Goal: Information Seeking & Learning: Compare options

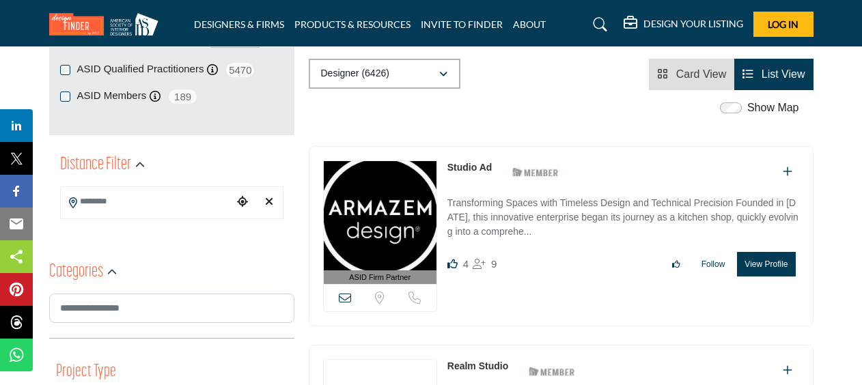
scroll to position [245, 0]
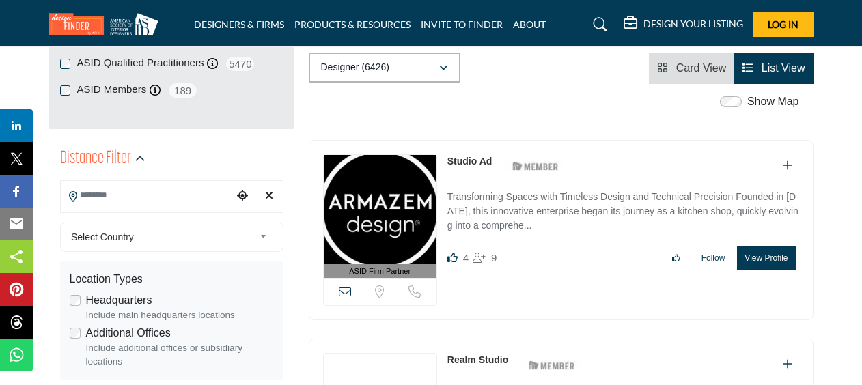
click at [130, 198] on input "Search Location" at bounding box center [147, 195] width 172 height 27
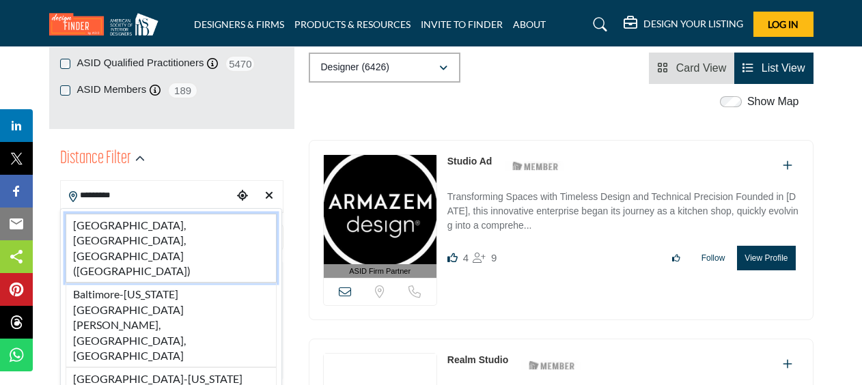
click at [122, 224] on li "Baltimore, MD, USA (Baltimore County)" at bounding box center [171, 249] width 211 height 70
type input "**********"
type input "***"
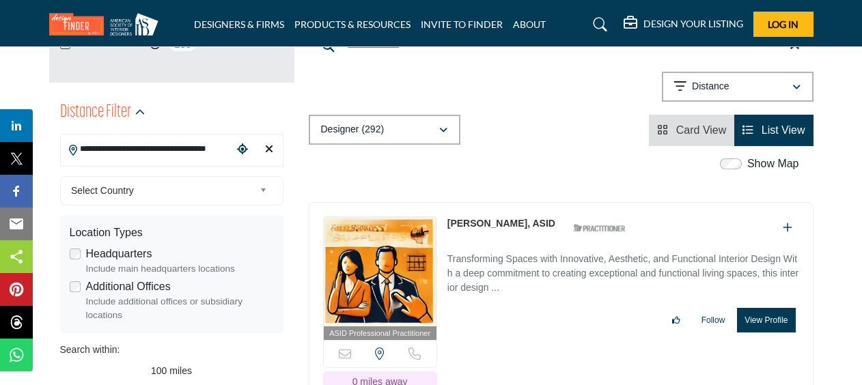
scroll to position [265, 0]
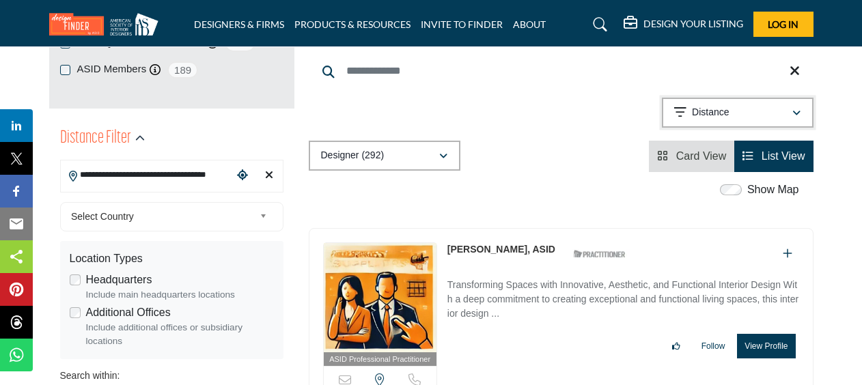
click at [698, 106] on p "Distance" at bounding box center [710, 113] width 37 height 14
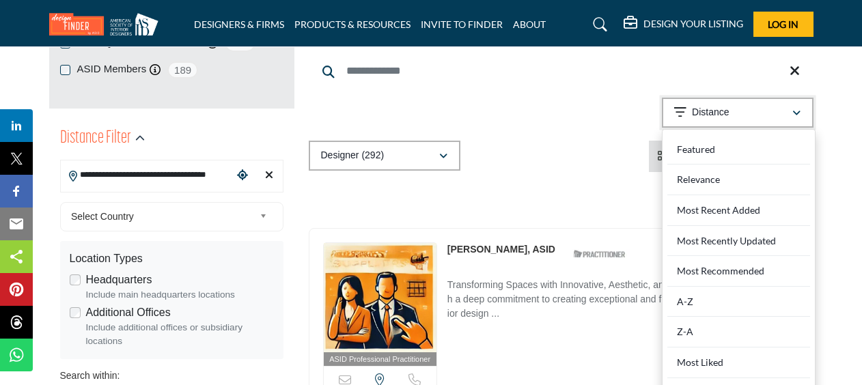
click at [698, 106] on p "Distance" at bounding box center [710, 113] width 37 height 14
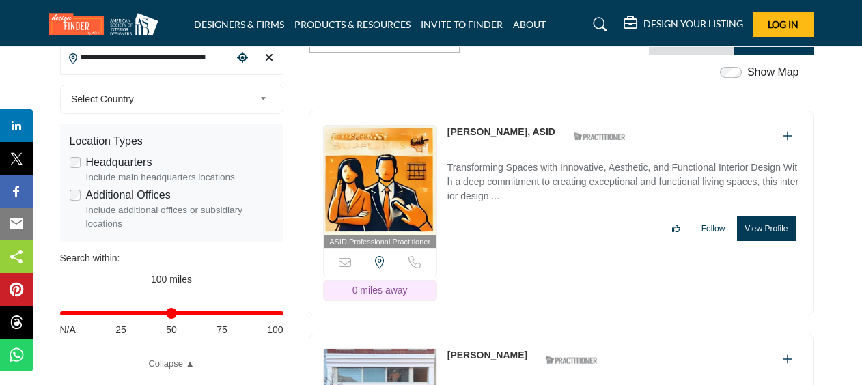
scroll to position [370, 0]
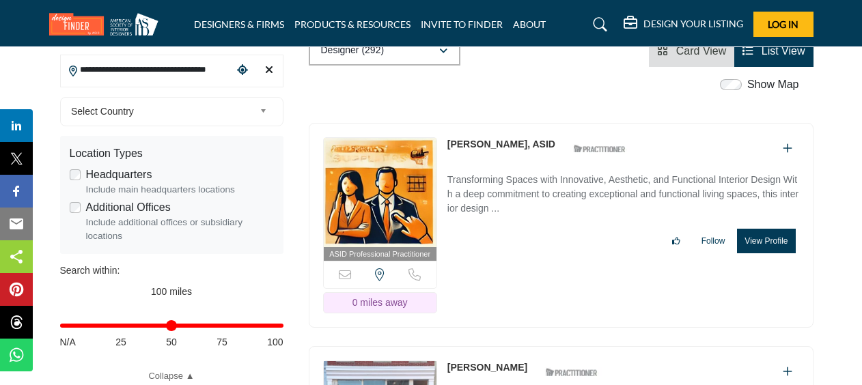
click at [801, 265] on div "ASID Professional Practitioner ASID Professional Practitioners have successfull…" at bounding box center [561, 226] width 505 height 206
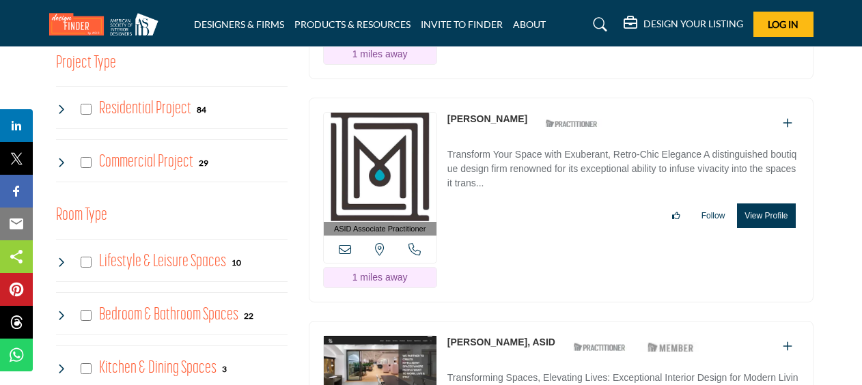
scroll to position [843, 0]
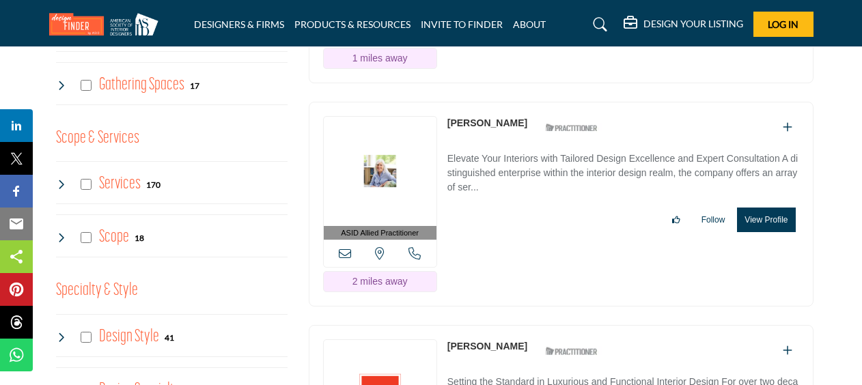
scroll to position [1288, 0]
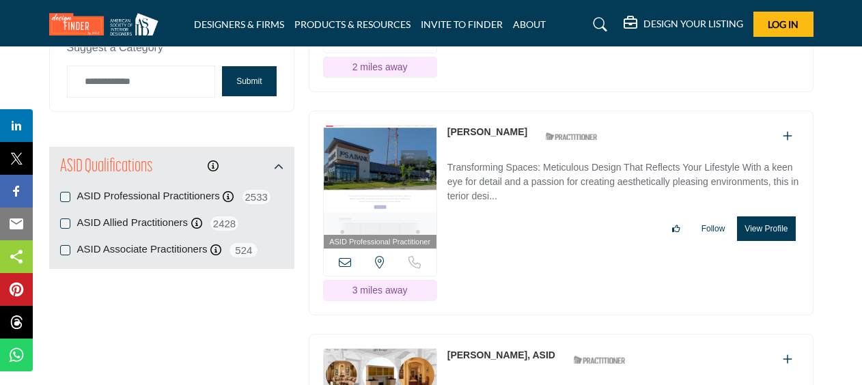
scroll to position [1726, 0]
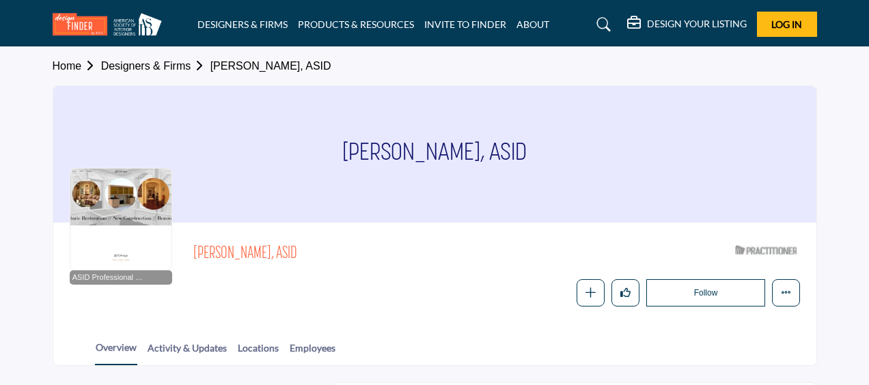
click at [817, 191] on div "Home Designers & Firms Jesse Turner, ASID Jesse Turner, ASID ASID Professional …" at bounding box center [434, 206] width 779 height 319
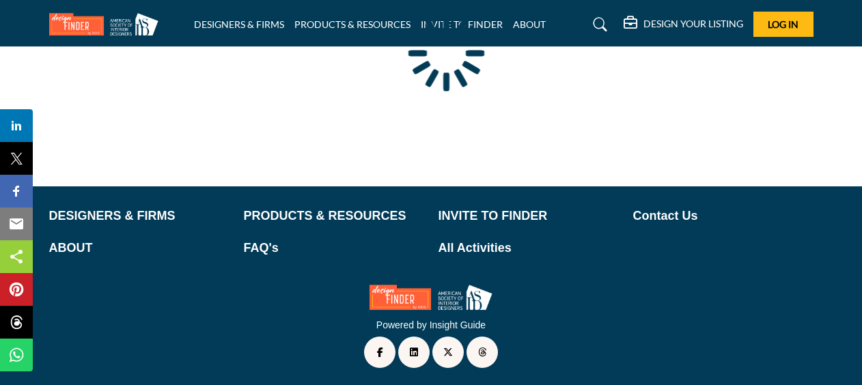
scroll to position [221, 0]
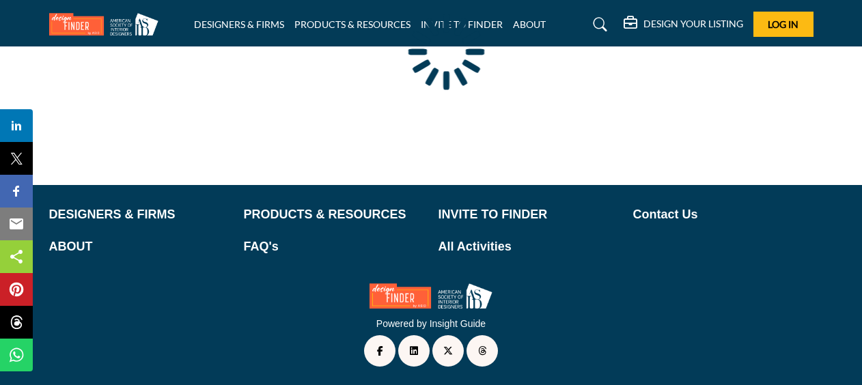
type input "**********"
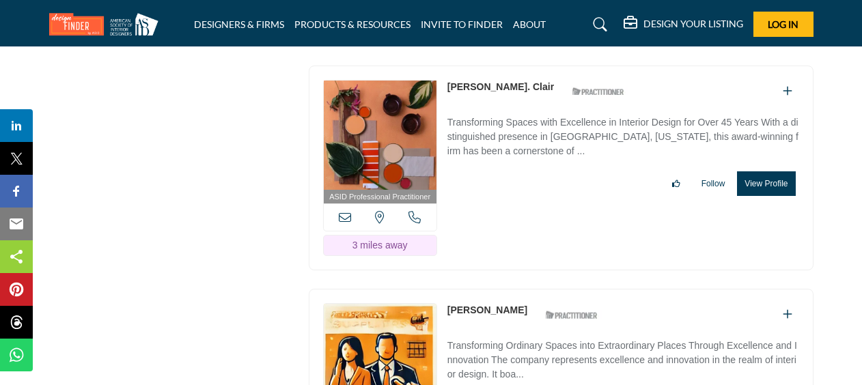
scroll to position [2170, 0]
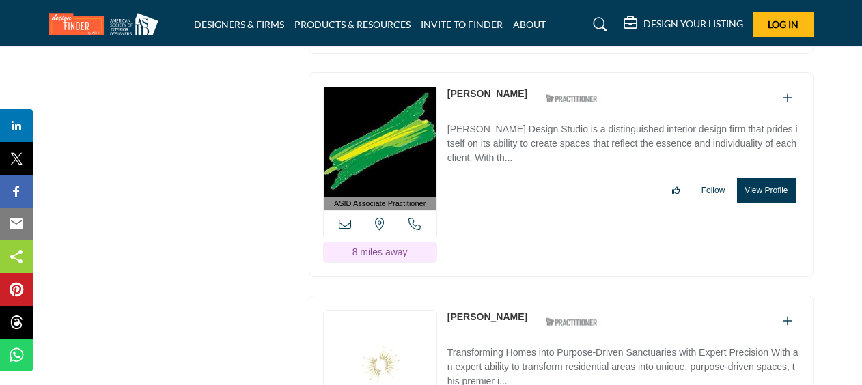
scroll to position [3058, 0]
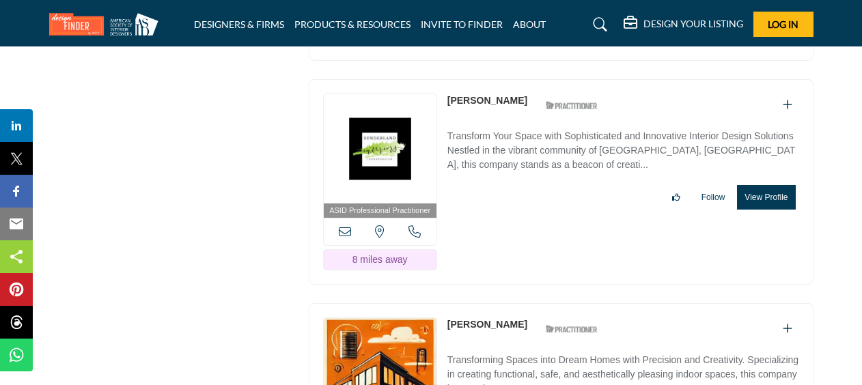
scroll to position [3487, 0]
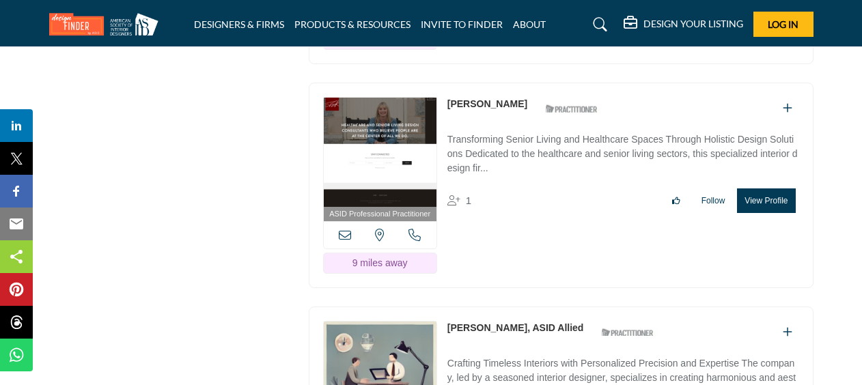
scroll to position [3931, 0]
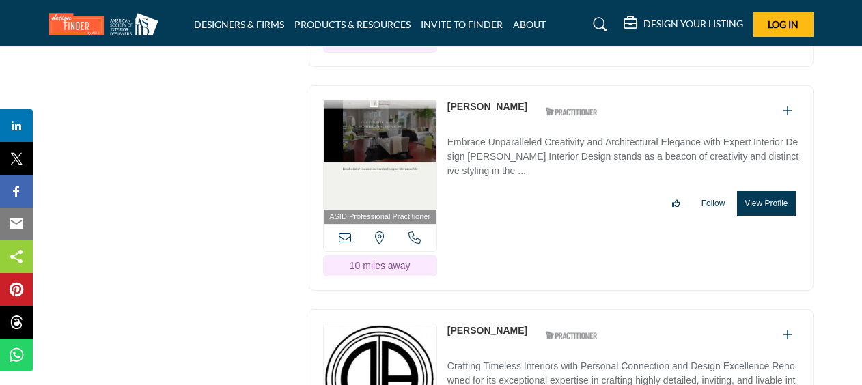
scroll to position [4375, 0]
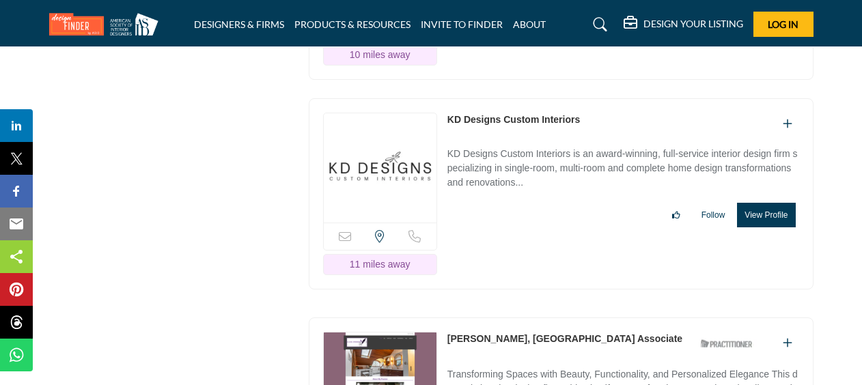
scroll to position [4809, 0]
click at [844, 281] on section "ASID QUALIFIED DESIGNERS & MEMBERS Find Interior Designers, firms, suppliers, a…" at bounding box center [431, 296] width 862 height 9845
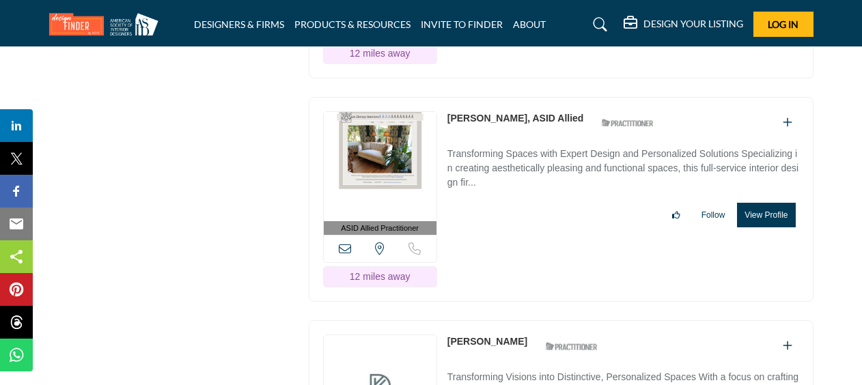
scroll to position [5254, 0]
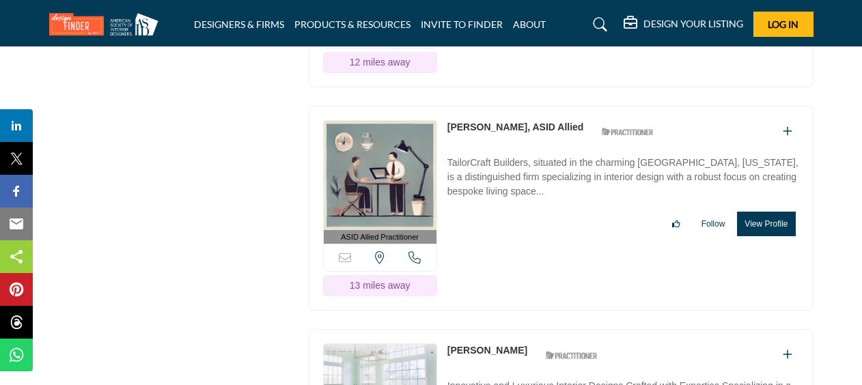
scroll to position [5691, 0]
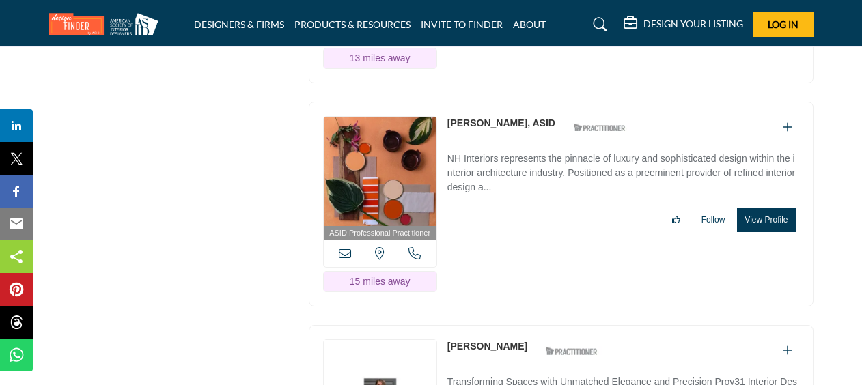
scroll to position [6144, 0]
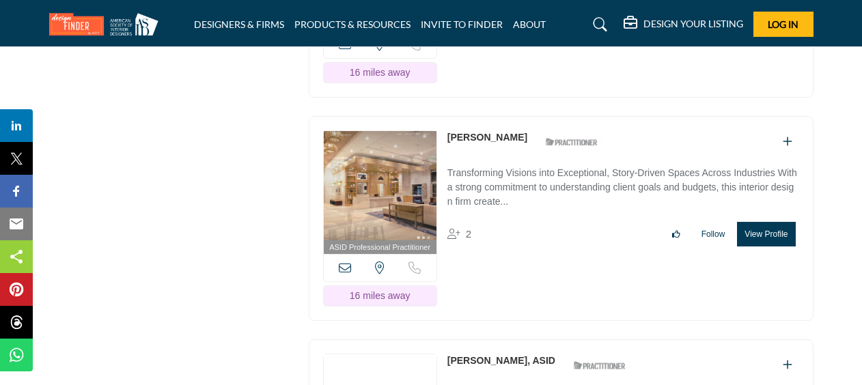
scroll to position [6579, 0]
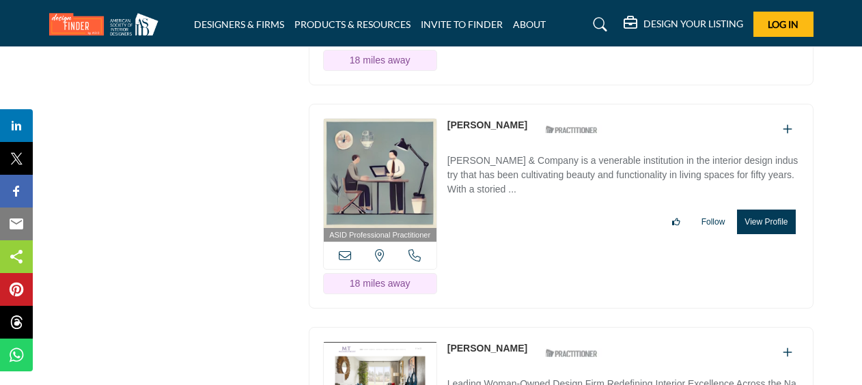
scroll to position [7034, 0]
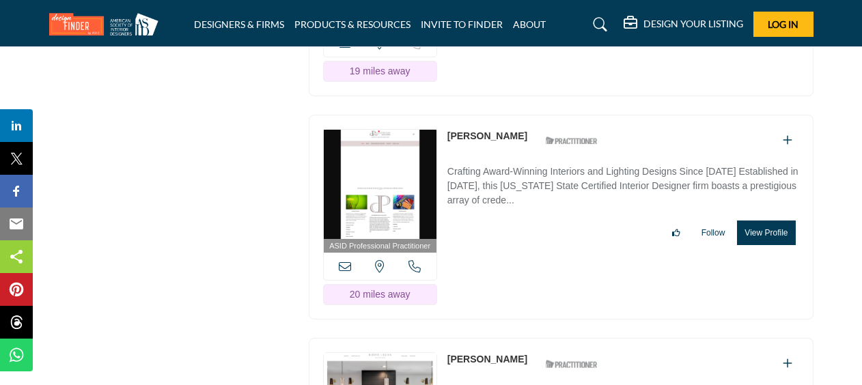
scroll to position [7921, 0]
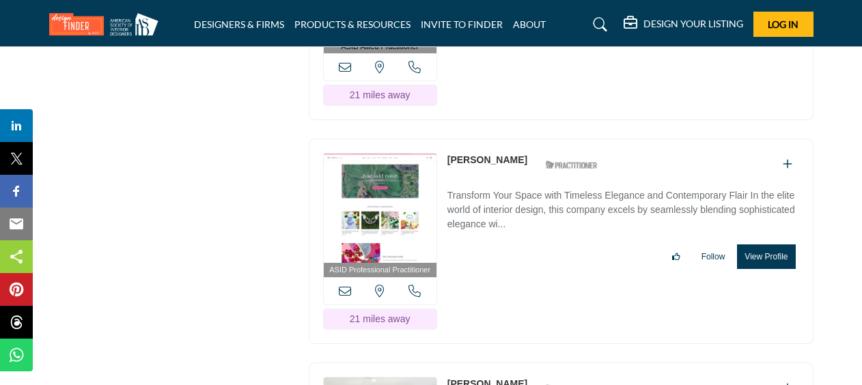
scroll to position [8569, 0]
click at [491, 188] on p "Transform Your Space with Timeless Elegance and Contemporary Flair In the elite…" at bounding box center [624, 211] width 352 height 46
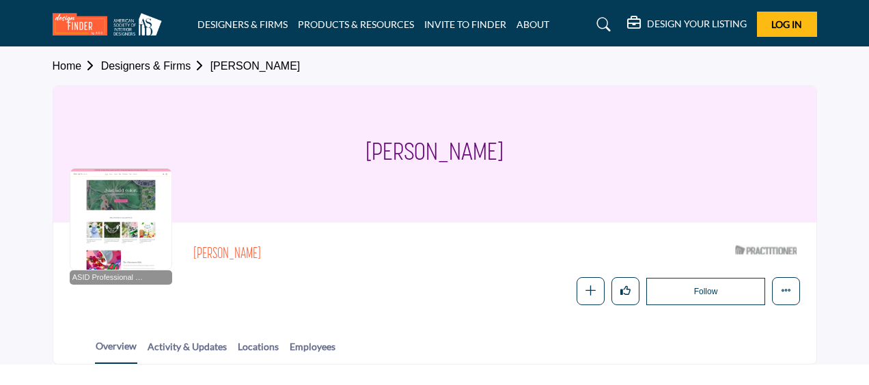
click at [845, 312] on section "Home Designers & Firms Alexandra Small Alexandra Small ASID Professional Practi…" at bounding box center [434, 206] width 869 height 318
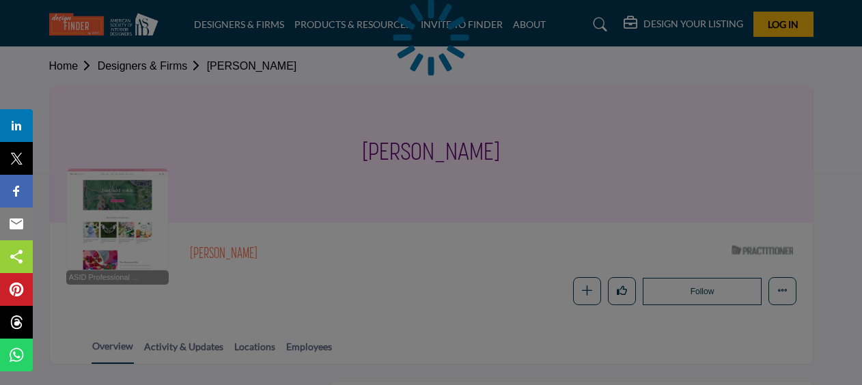
click at [249, 336] on div at bounding box center [431, 192] width 862 height 385
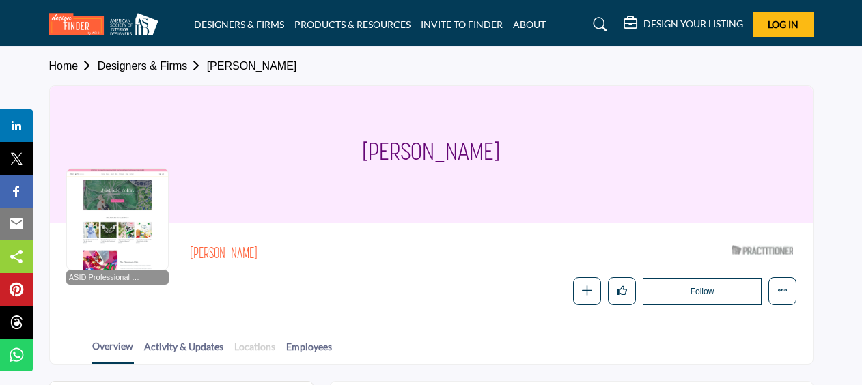
click at [249, 346] on link "Locations" at bounding box center [255, 352] width 42 height 24
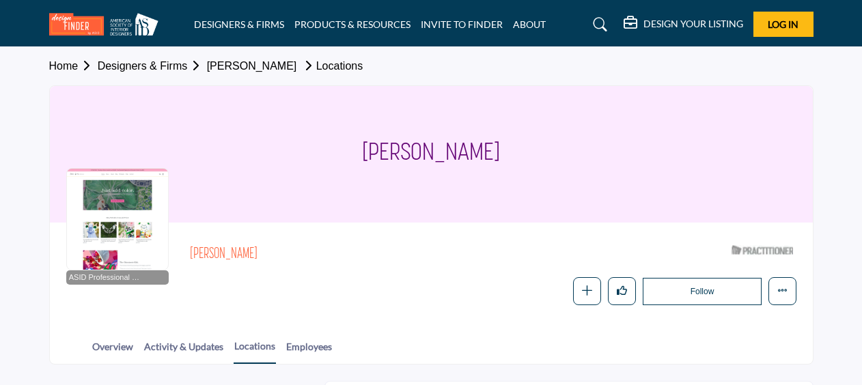
click at [819, 357] on div "Home Designers & Firms Alexandra Small Locations [PERSON_NAME] ASID Professiona…" at bounding box center [431, 206] width 779 height 318
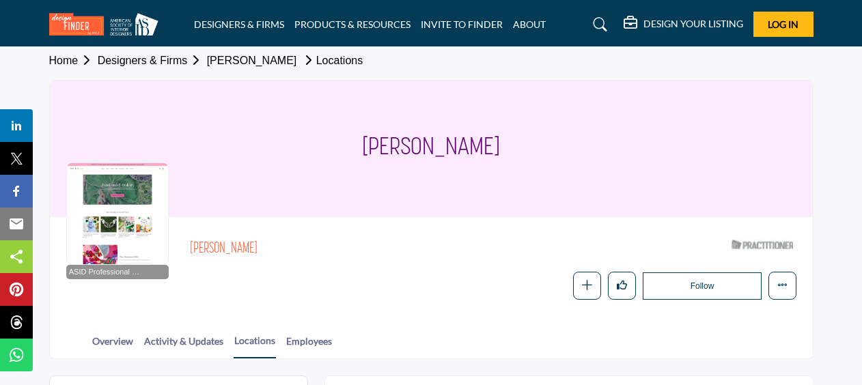
scroll to position [7, 0]
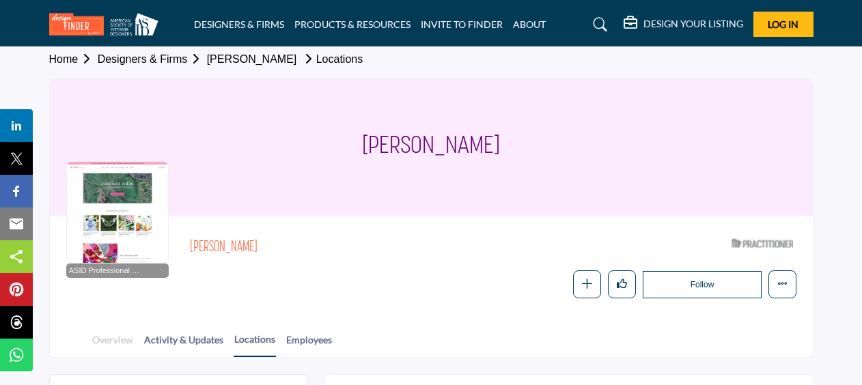
click at [113, 339] on link "Overview" at bounding box center [113, 345] width 42 height 24
click at [131, 215] on div at bounding box center [117, 212] width 103 height 103
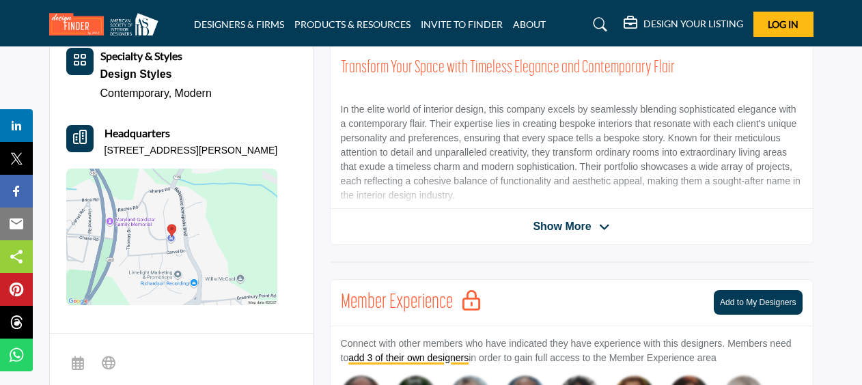
scroll to position [390, 0]
click at [600, 226] on icon at bounding box center [604, 227] width 11 height 12
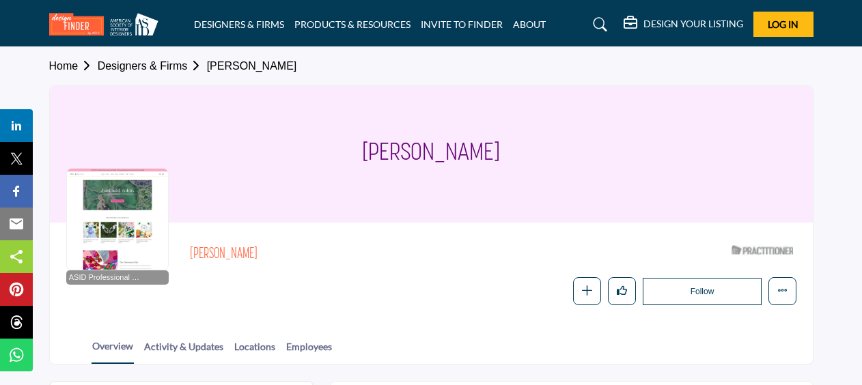
scroll to position [1, 0]
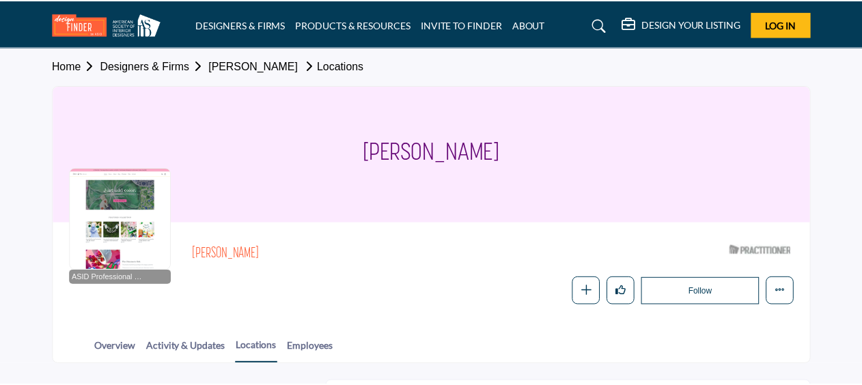
scroll to position [7, 0]
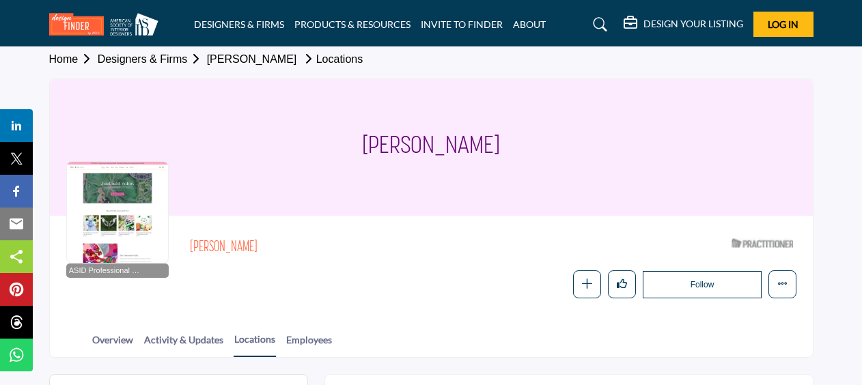
click at [499, 209] on div "[PERSON_NAME]" at bounding box center [431, 147] width 763 height 137
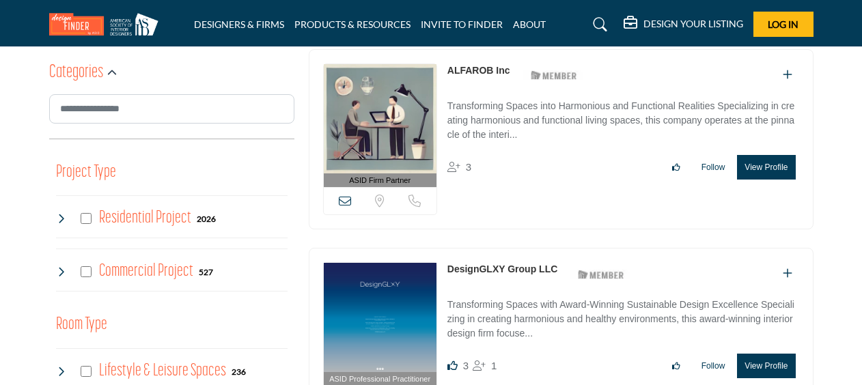
click at [819, 331] on div "ASID Professional Practitioner ASID Professional Practitioners have successfull…" at bounding box center [560, 345] width 519 height 195
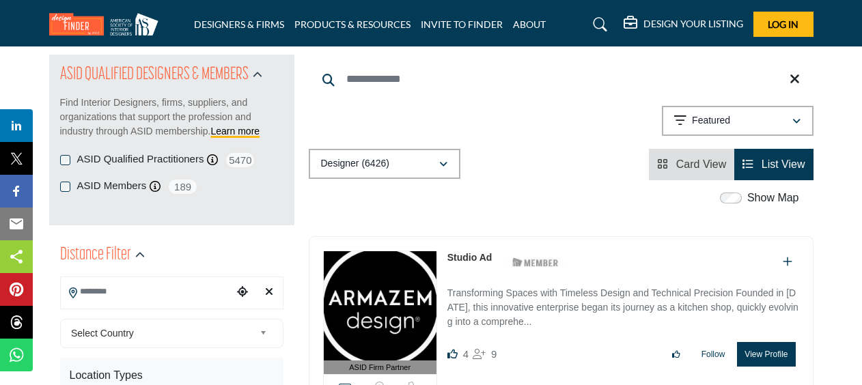
scroll to position [8, 0]
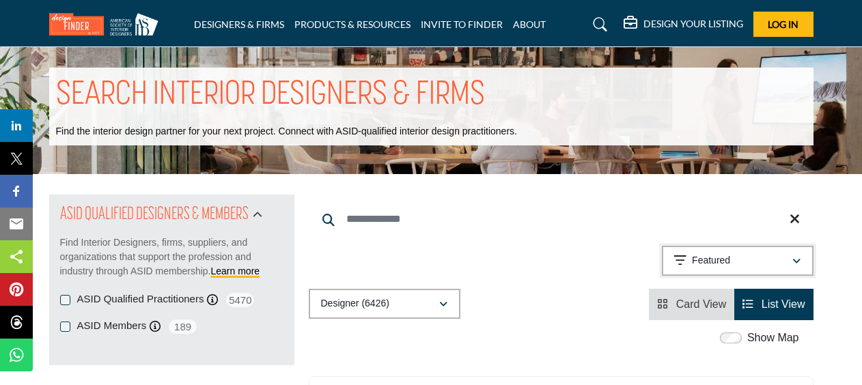
click at [812, 272] on button "Featured" at bounding box center [738, 261] width 152 height 30
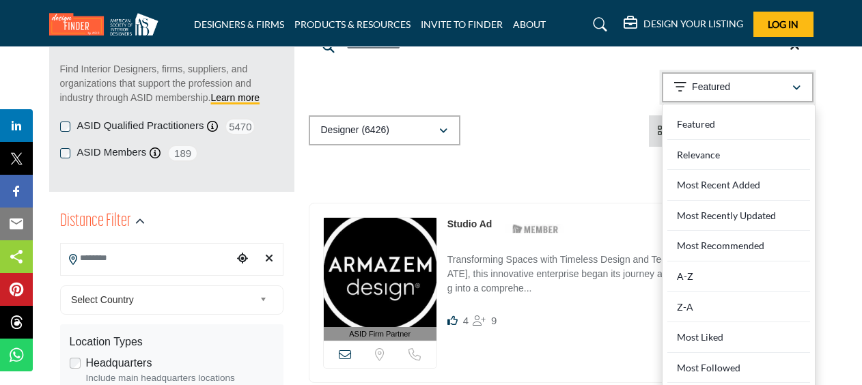
scroll to position [187, 0]
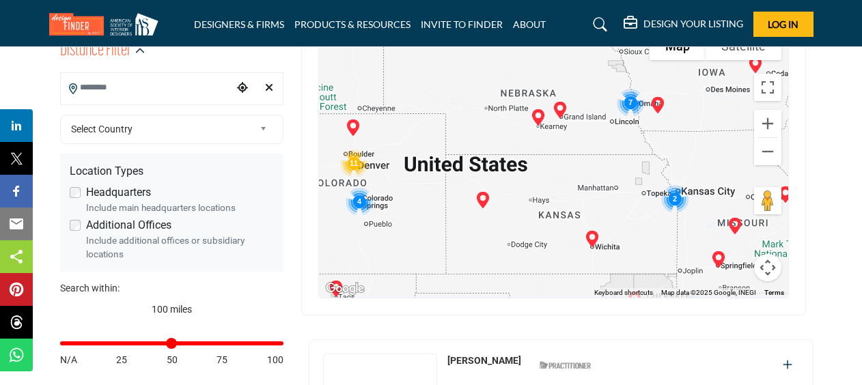
scroll to position [365, 0]
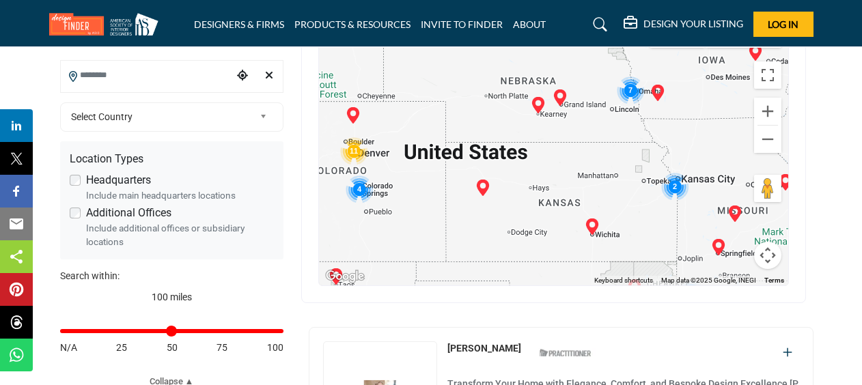
click at [90, 87] on input "Search Location" at bounding box center [147, 75] width 172 height 27
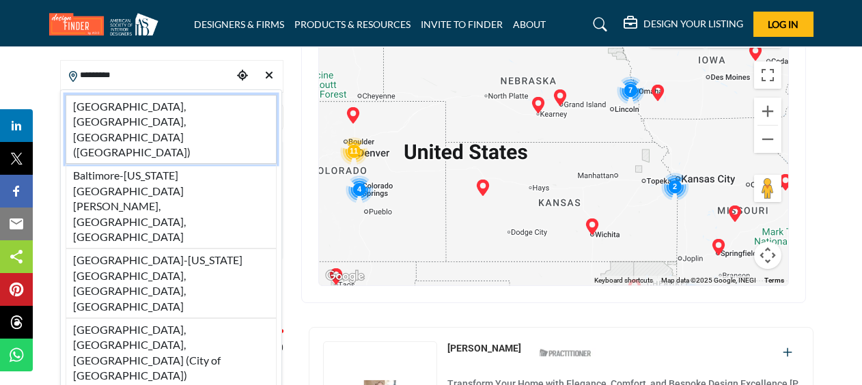
click at [96, 103] on li "[GEOGRAPHIC_DATA], [GEOGRAPHIC_DATA], [GEOGRAPHIC_DATA] ([GEOGRAPHIC_DATA])" at bounding box center [171, 130] width 211 height 70
type input "**********"
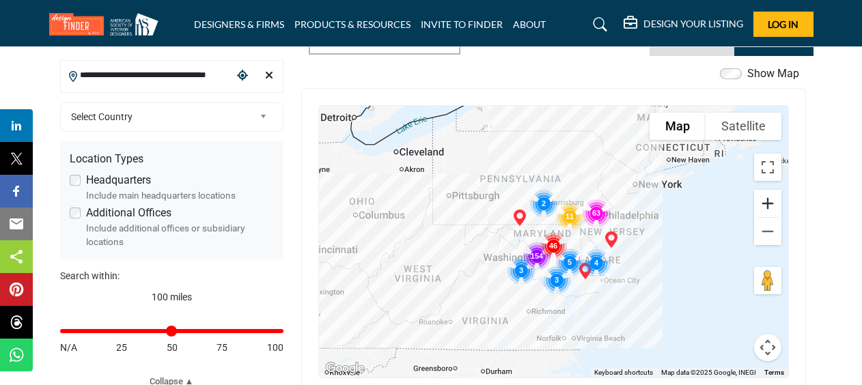
click at [779, 190] on button "Zoom in" at bounding box center [767, 203] width 27 height 27
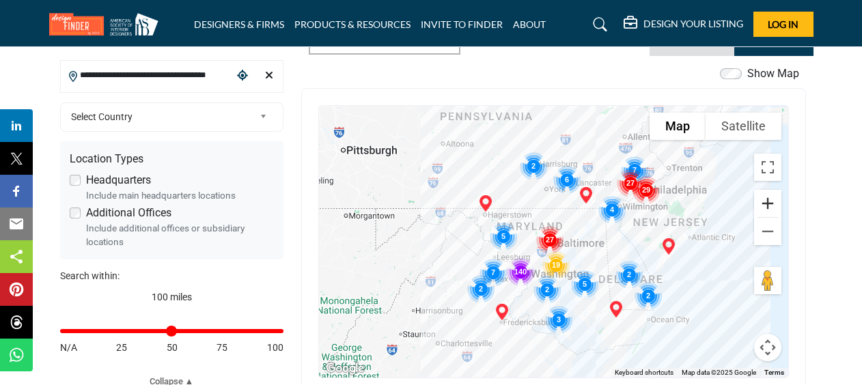
click at [771, 190] on button "Zoom in" at bounding box center [767, 203] width 27 height 27
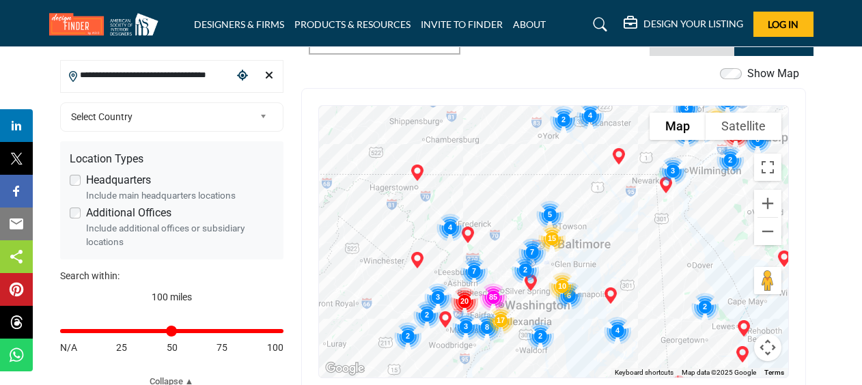
click at [663, 287] on div at bounding box center [554, 242] width 470 height 272
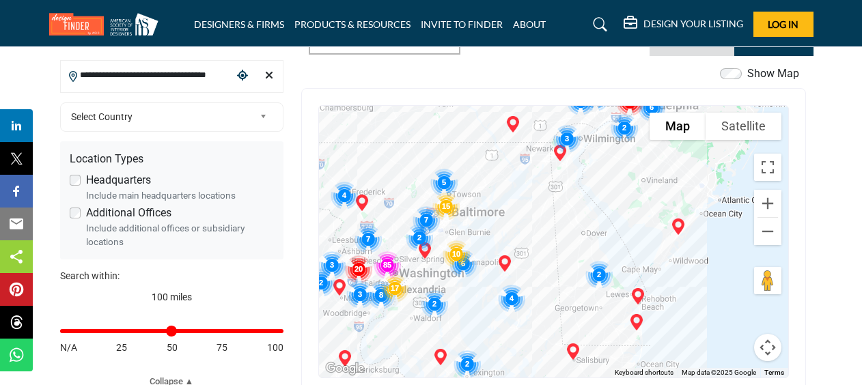
click at [440, 163] on img "Cluster of 5 locations (5 HQ, 0 Branches)\aClick to view companies" at bounding box center [444, 182] width 38 height 38
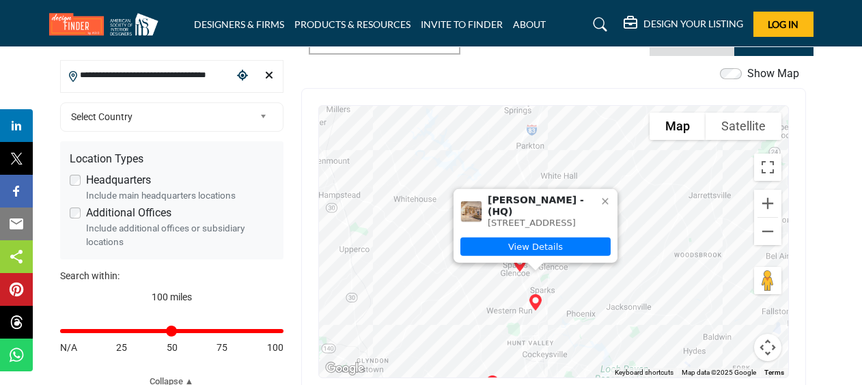
click at [667, 246] on div "To navigate, press the arrow keys. Karin Harrington - (HQ) 34 Loveton Cir Ste 1…" at bounding box center [554, 242] width 470 height 272
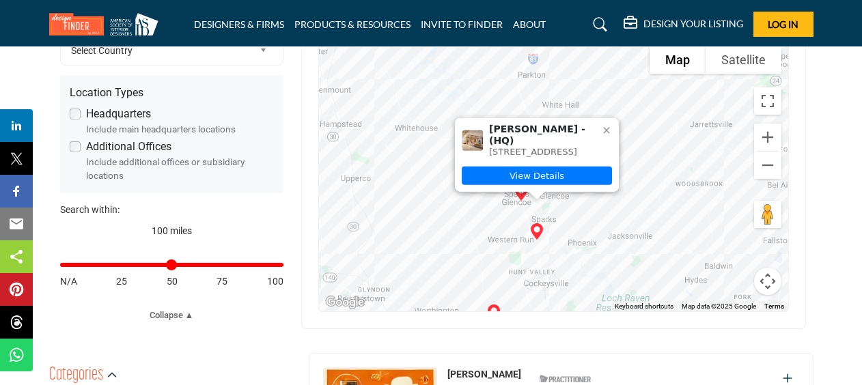
scroll to position [432, 0]
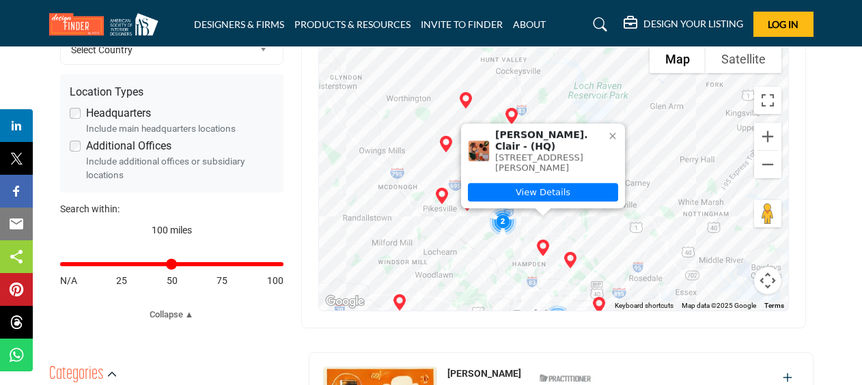
click at [504, 202] on img "Cluster of 2 locations (2 HQ, 0 Branches)\aClick to view companies" at bounding box center [503, 221] width 38 height 38
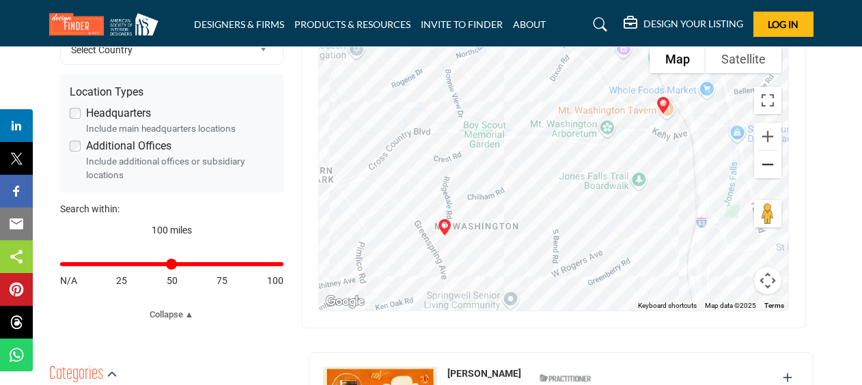
click at [766, 151] on button "Zoom out" at bounding box center [767, 164] width 27 height 27
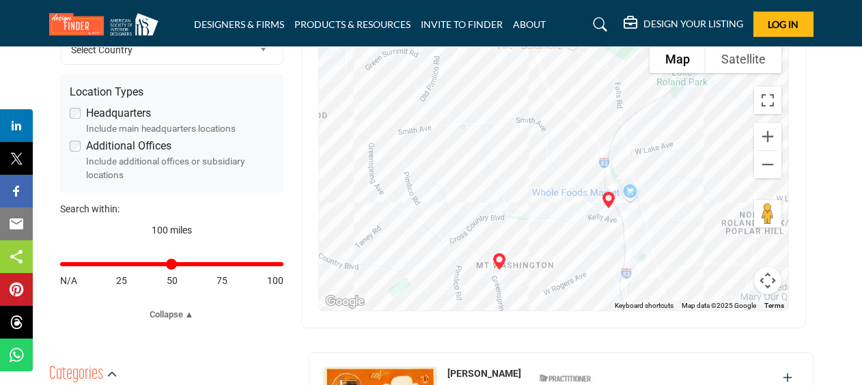
click at [769, 151] on button "Zoom out" at bounding box center [767, 164] width 27 height 27
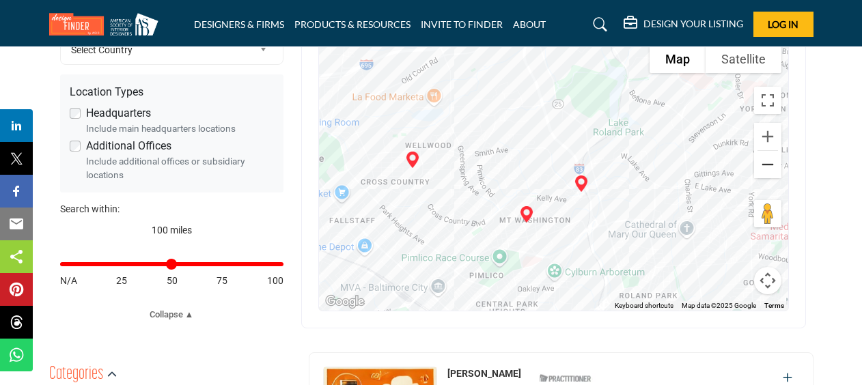
click at [773, 151] on button "Zoom out" at bounding box center [767, 164] width 27 height 27
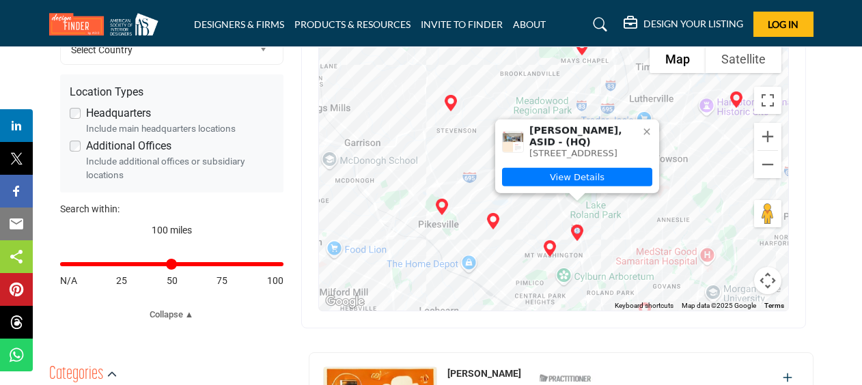
click at [771, 151] on button "Zoom out" at bounding box center [767, 164] width 27 height 27
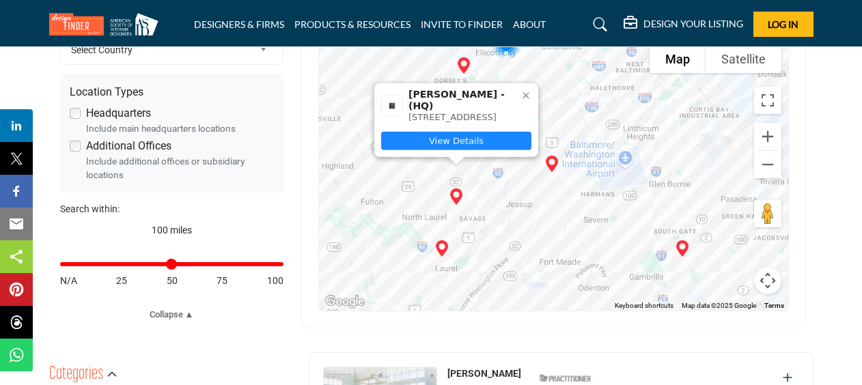
click at [508, 132] on link "View Details" at bounding box center [456, 141] width 150 height 18
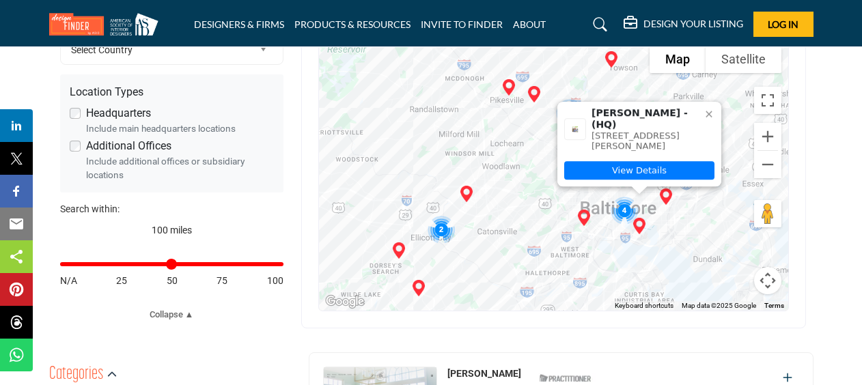
click at [637, 191] on img "Cluster of 4 locations (4 HQ, 0 Branches)\aClick to view companies" at bounding box center [625, 210] width 38 height 38
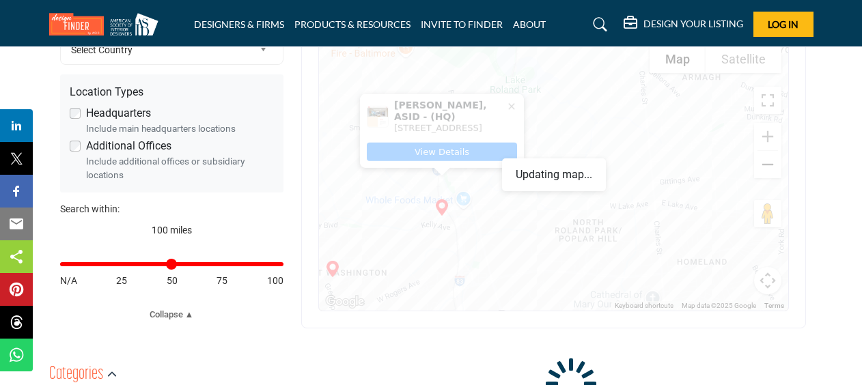
click at [774, 151] on button "Zoom out" at bounding box center [767, 164] width 27 height 27
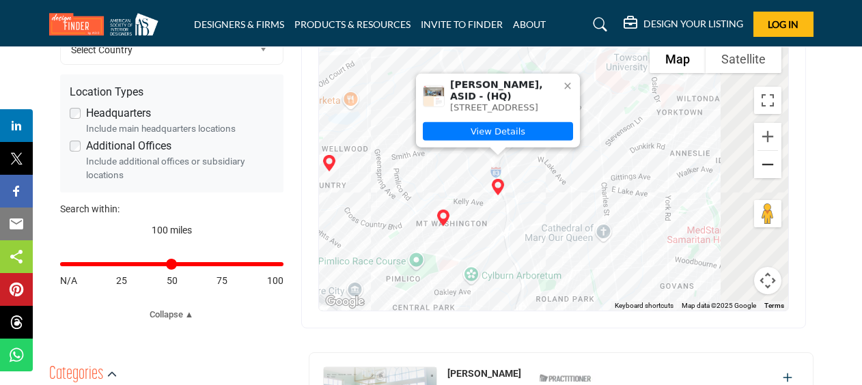
click at [774, 151] on button "Zoom out" at bounding box center [767, 164] width 27 height 27
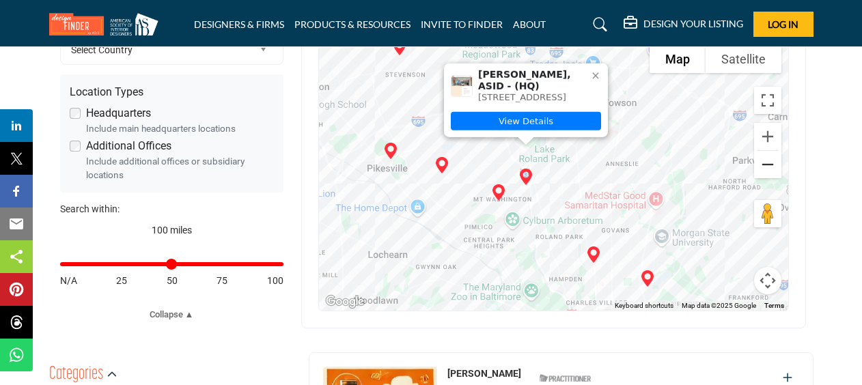
click at [774, 151] on button "Zoom out" at bounding box center [767, 164] width 27 height 27
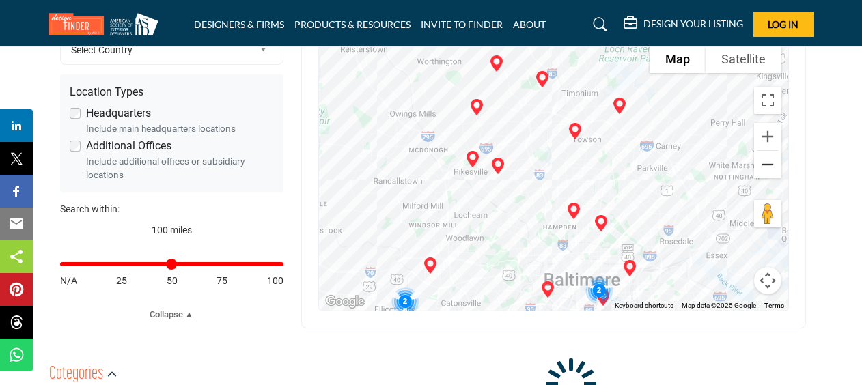
click at [774, 151] on button "Zoom out" at bounding box center [767, 164] width 27 height 27
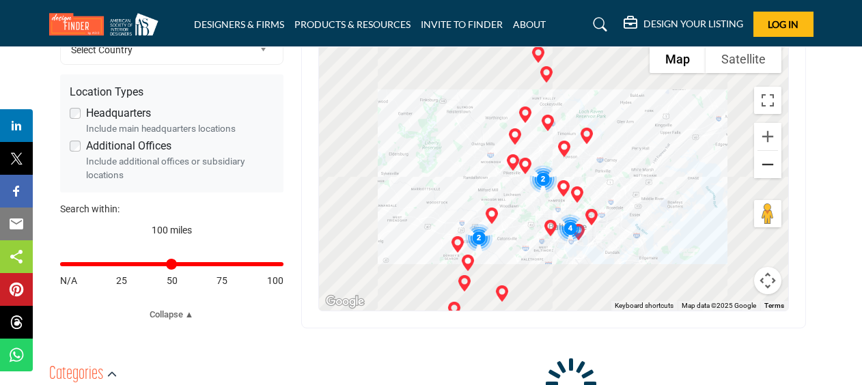
click at [774, 151] on button "Zoom out" at bounding box center [767, 164] width 27 height 27
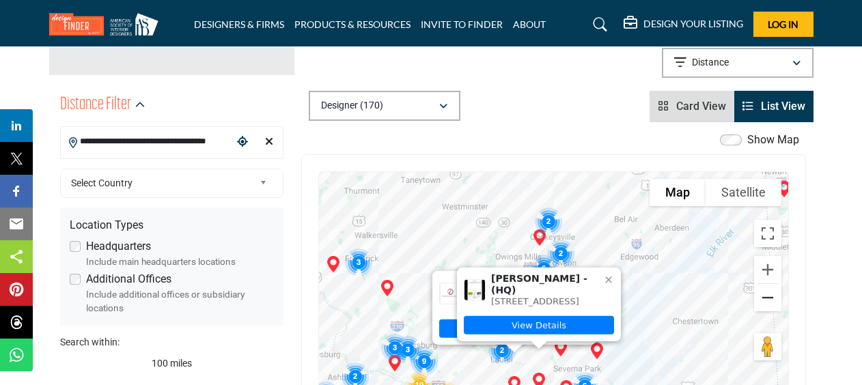
scroll to position [286, 0]
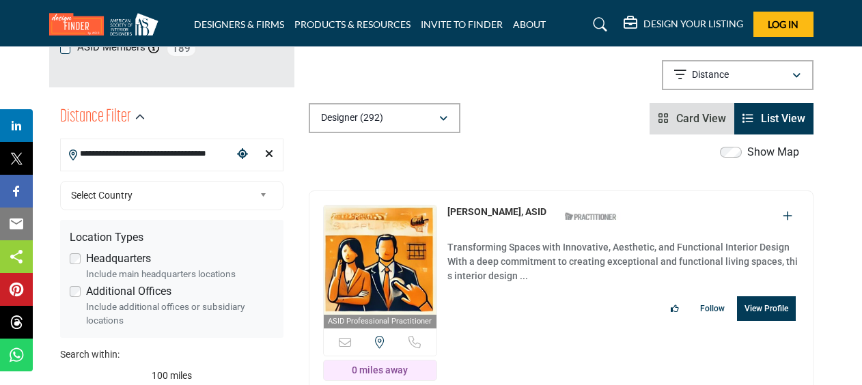
click at [771, 92] on div "Distance Filter Location : Baltimore, MD, USA (Baltimore County) Distance : Wit…" at bounding box center [561, 26] width 505 height 218
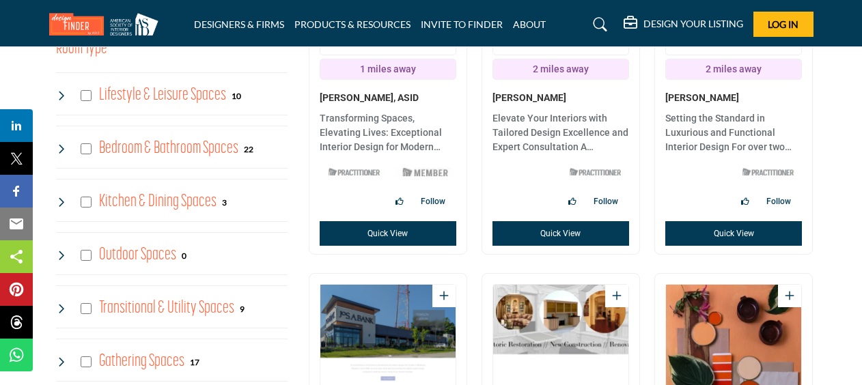
scroll to position [1011, 0]
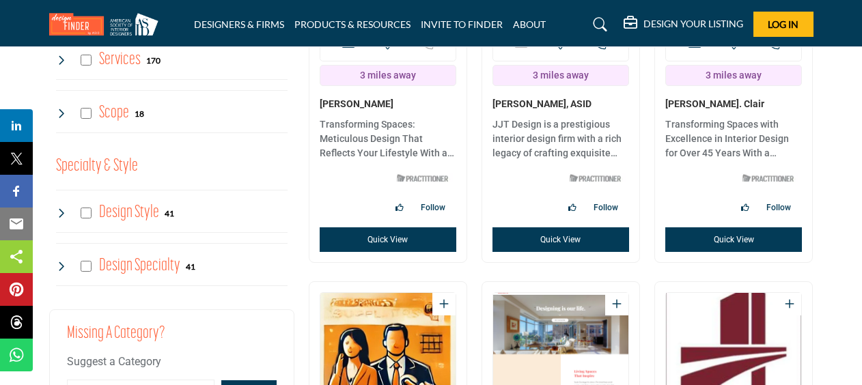
scroll to position [1413, 0]
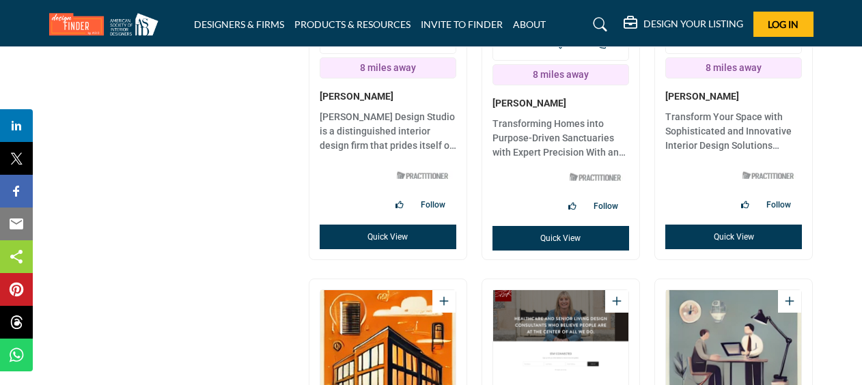
scroll to position [2222, 0]
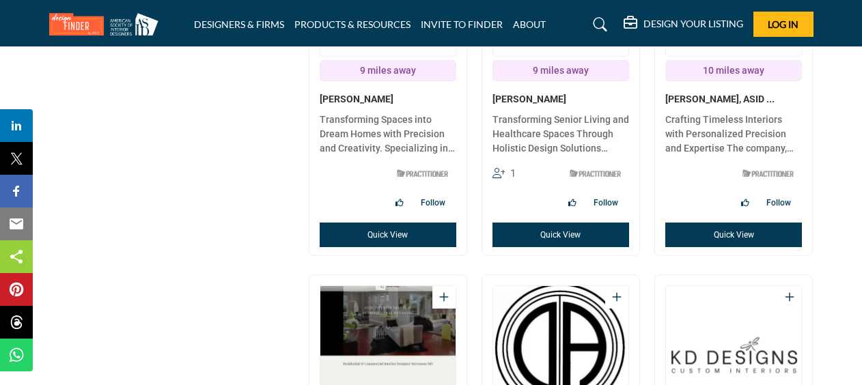
scroll to position [2630, 0]
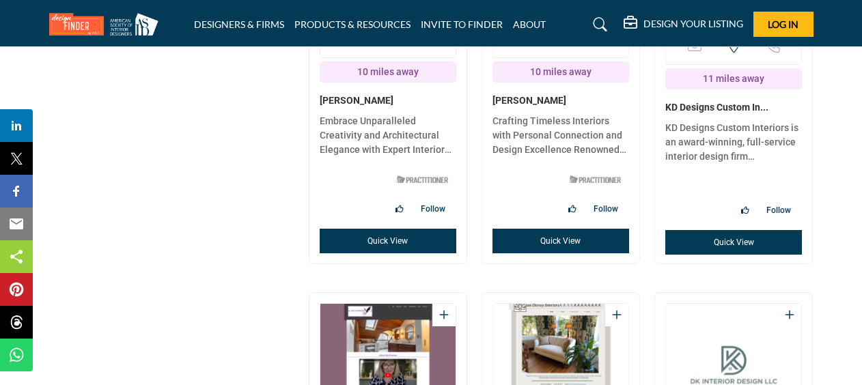
scroll to position [3031, 0]
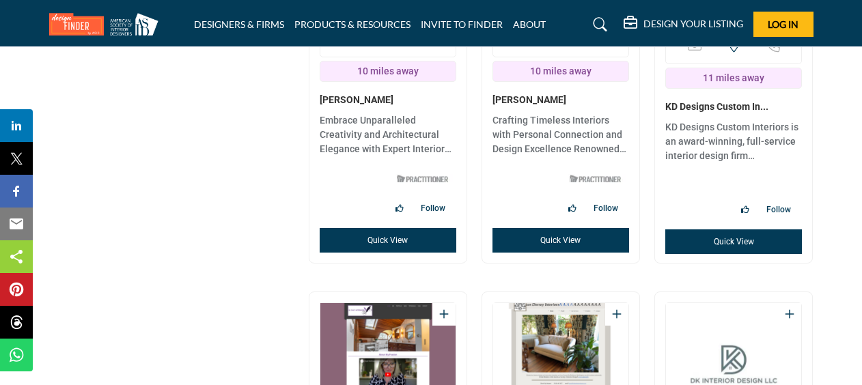
click at [849, 145] on section "ASID QUALIFIED DESIGNERS & MEMBERS Find Interior Designers, firms, suppliers, a…" at bounding box center [431, 234] width 862 height 6164
click at [836, 271] on section "ASID QUALIFIED DESIGNERS & MEMBERS Find Interior Designers, firms, suppliers, a…" at bounding box center [431, 234] width 862 height 6164
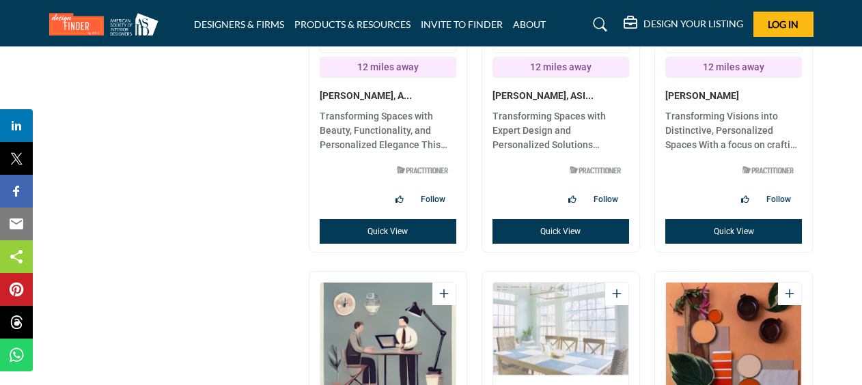
scroll to position [3455, 0]
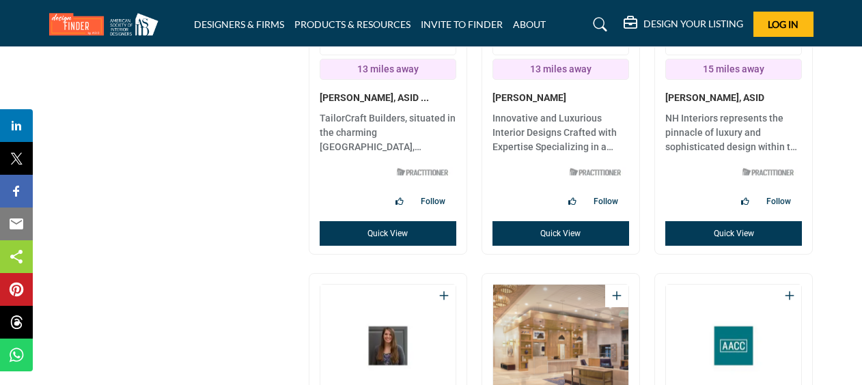
scroll to position [3858, 0]
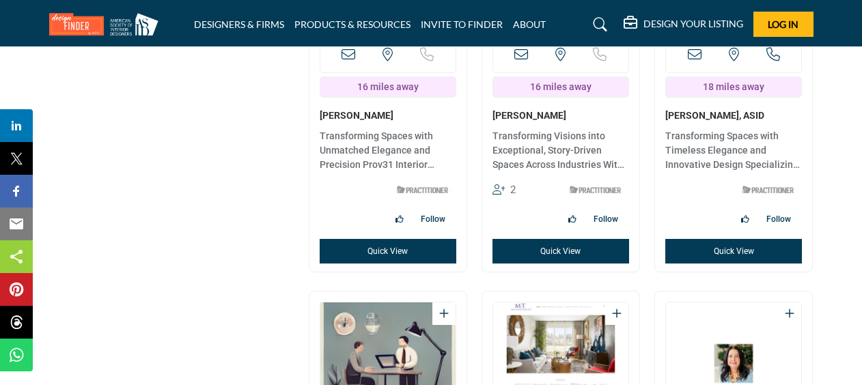
scroll to position [4259, 0]
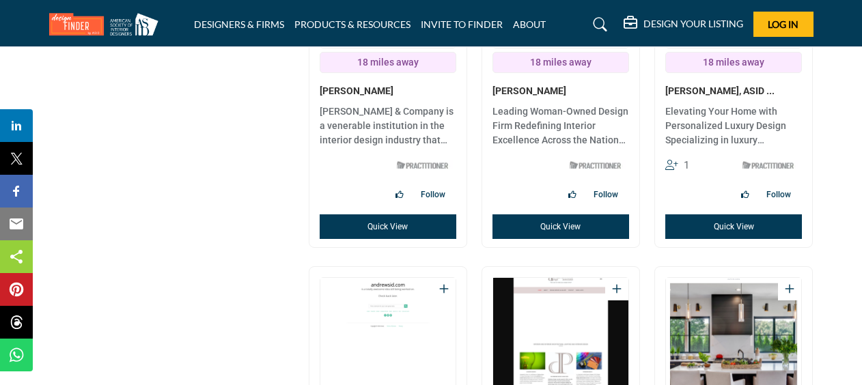
scroll to position [4671, 0]
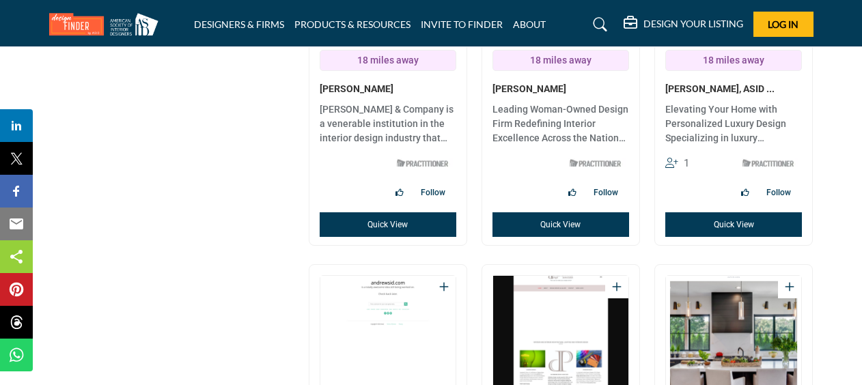
click at [837, 283] on section "ASID QUALIFIED DESIGNERS & MEMBERS Find Interior Designers, firms, suppliers, a…" at bounding box center [431, 15] width 862 height 9009
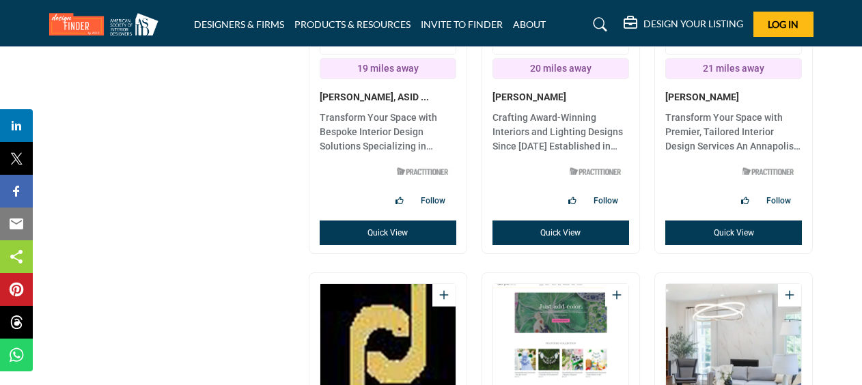
scroll to position [5067, 0]
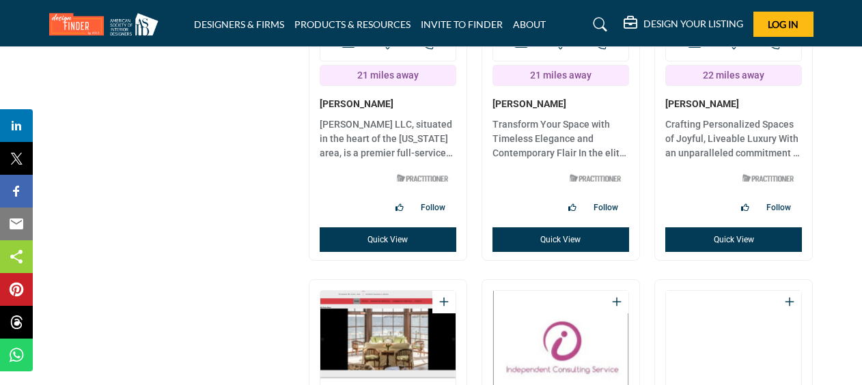
scroll to position [5463, 0]
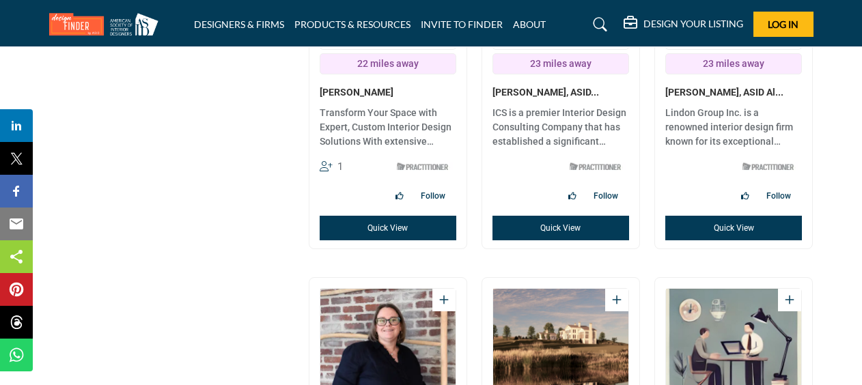
scroll to position [5877, 0]
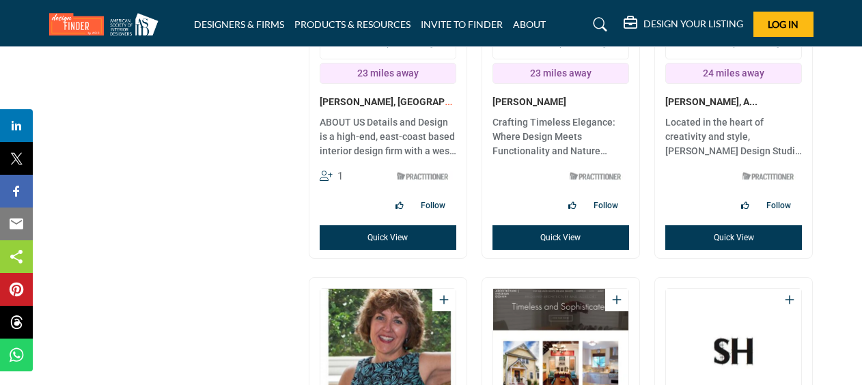
scroll to position [6281, 0]
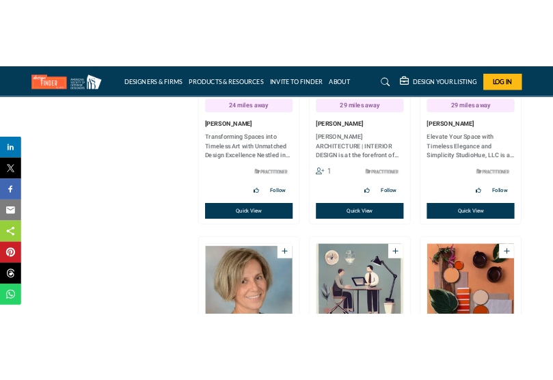
scroll to position [6696, 0]
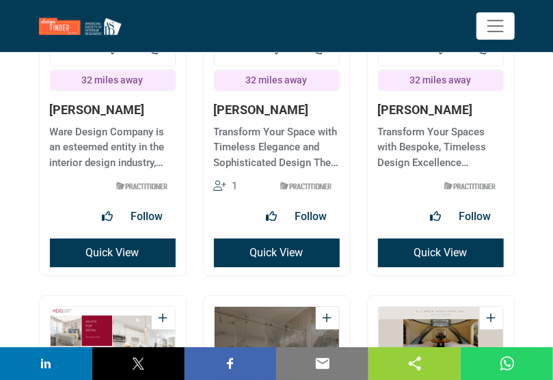
scroll to position [8132, 0]
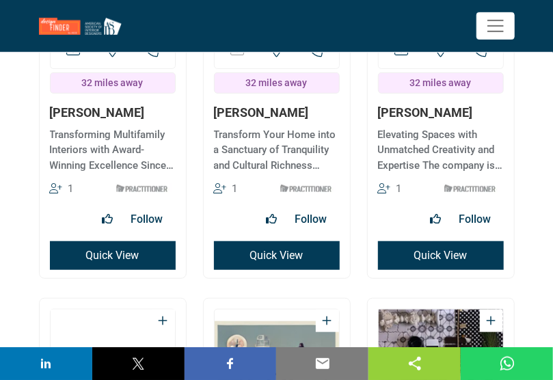
scroll to position [8543, 0]
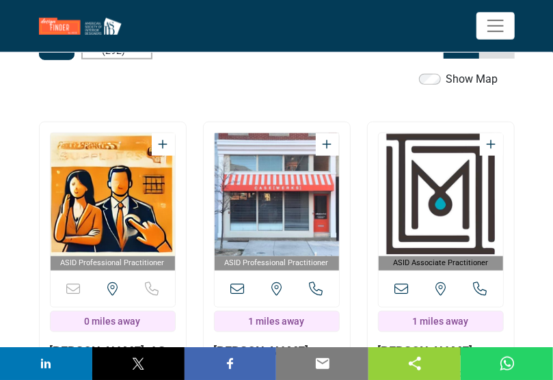
scroll to position [0, 0]
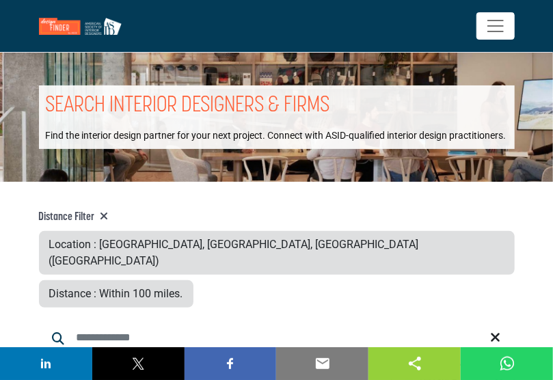
click at [193, 280] on div "Distance : Within 100 miles." at bounding box center [116, 293] width 154 height 27
click at [183, 287] on span "Distance : Within 100 miles." at bounding box center [116, 293] width 134 height 13
click at [517, 234] on div "Distance Filter Location : Baltimore, MD, USA (Baltimore County) Distance : Wit…" at bounding box center [277, 258] width 492 height 97
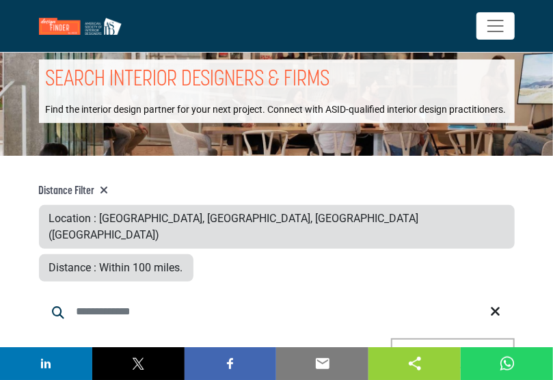
scroll to position [33, 0]
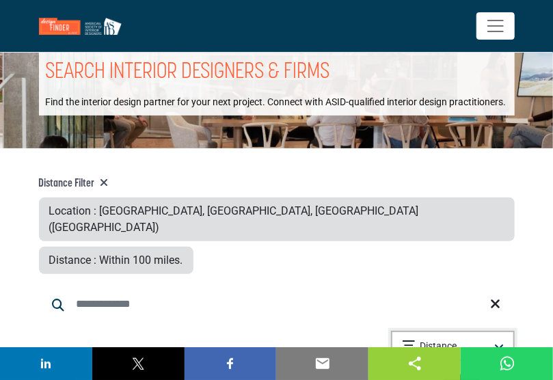
click at [495, 342] on icon "button" at bounding box center [499, 347] width 10 height 11
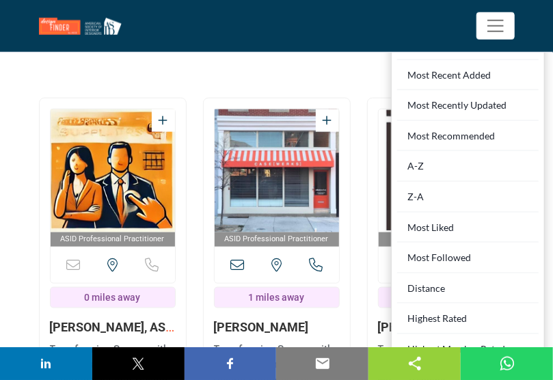
scroll to position [405, 0]
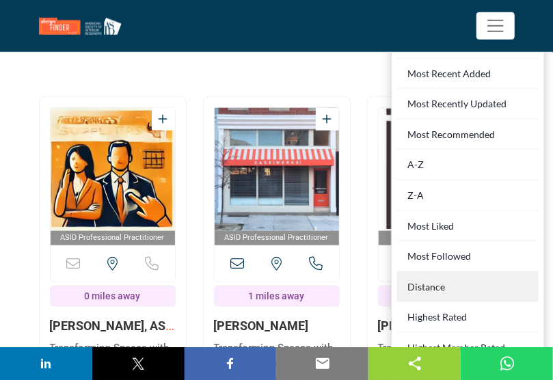
click at [428, 272] on div "Distance" at bounding box center [467, 287] width 141 height 31
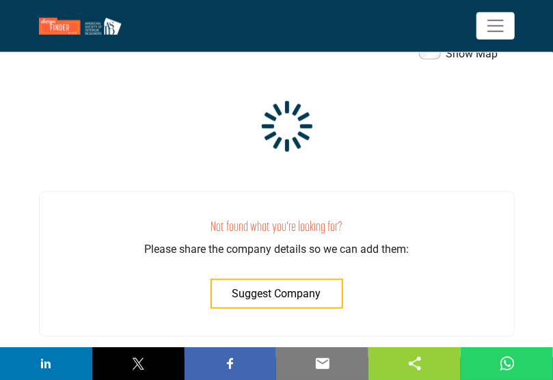
click at [490, 120] on div at bounding box center [277, 121] width 476 height 73
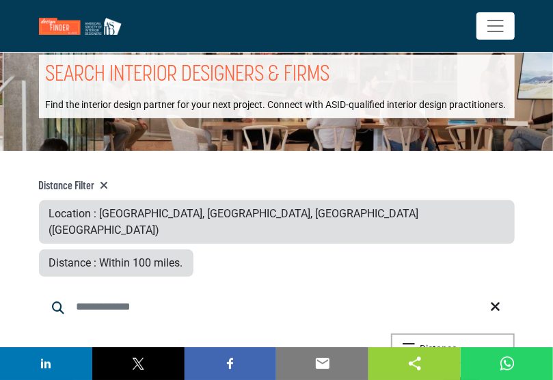
scroll to position [94, 0]
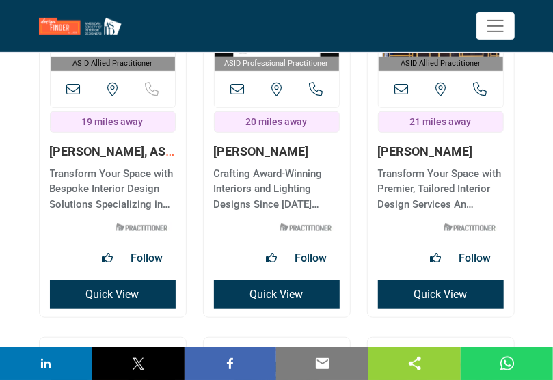
scroll to position [5170, 0]
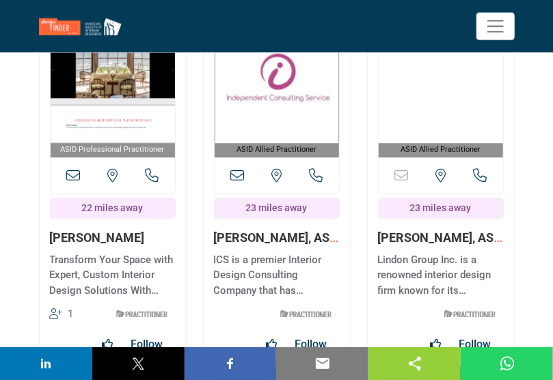
scroll to position [5910, 0]
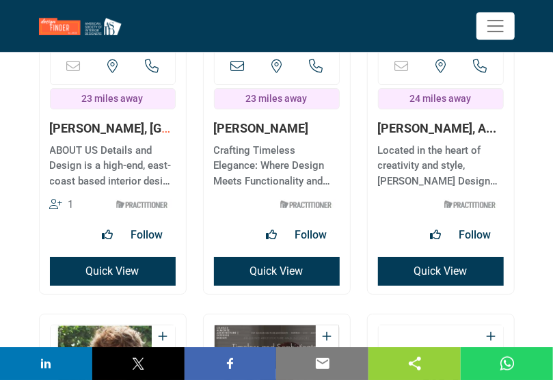
scroll to position [6472, 0]
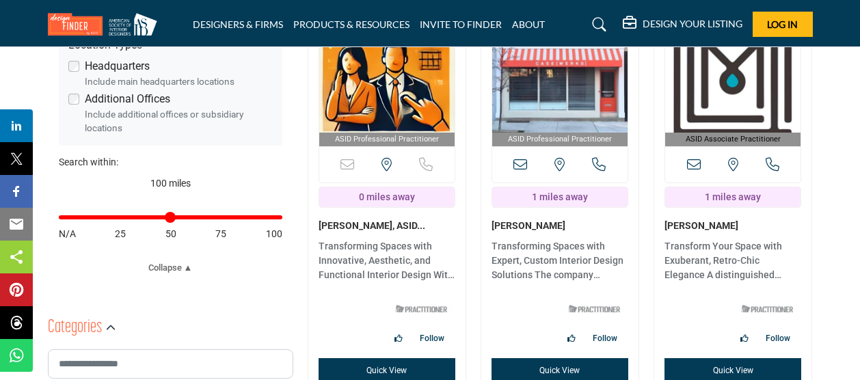
scroll to position [420, 0]
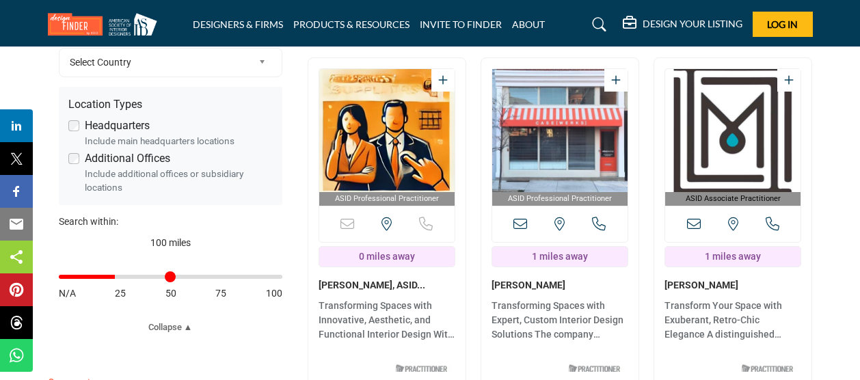
drag, startPoint x: 277, startPoint y: 278, endPoint x: 832, endPoint y: 139, distance: 571.5
type input "**"
click at [120, 278] on input "Distance in miles" at bounding box center [170, 276] width 223 height 3
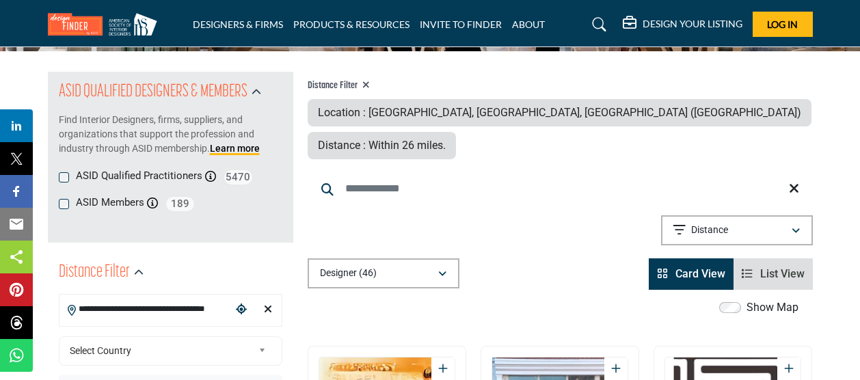
scroll to position [130, 0]
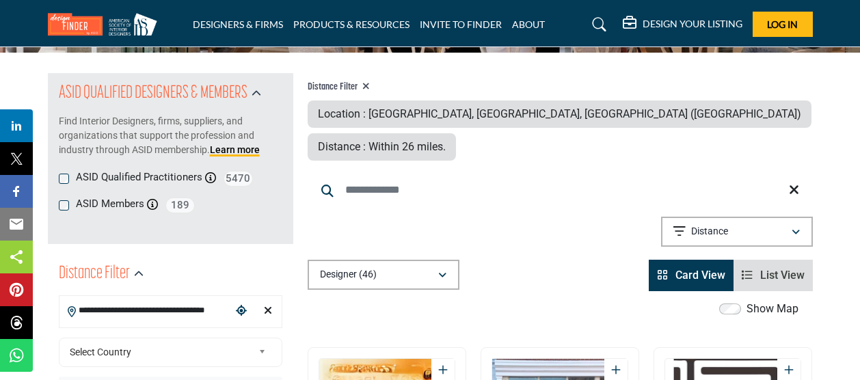
click at [152, 307] on input "**********" at bounding box center [145, 310] width 172 height 27
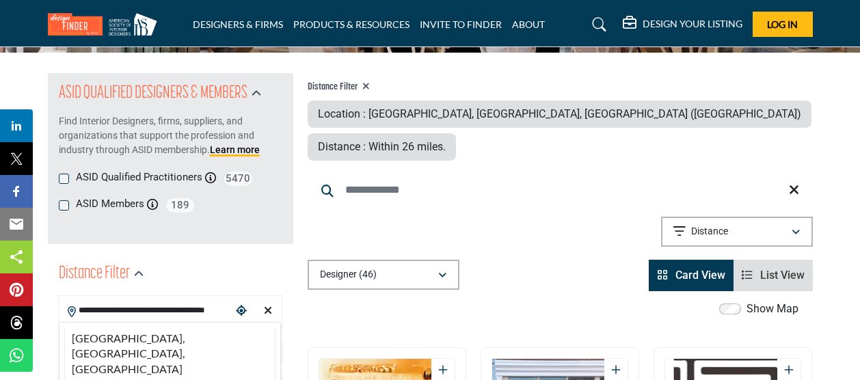
click at [152, 307] on input "**********" at bounding box center [145, 310] width 172 height 27
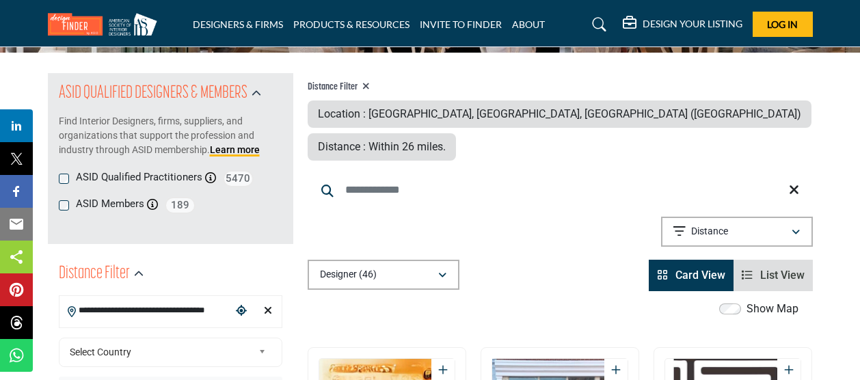
click at [152, 307] on input "**********" at bounding box center [145, 310] width 172 height 27
type input "**********"
click at [245, 316] on div "Choose your current location" at bounding box center [241, 311] width 20 height 29
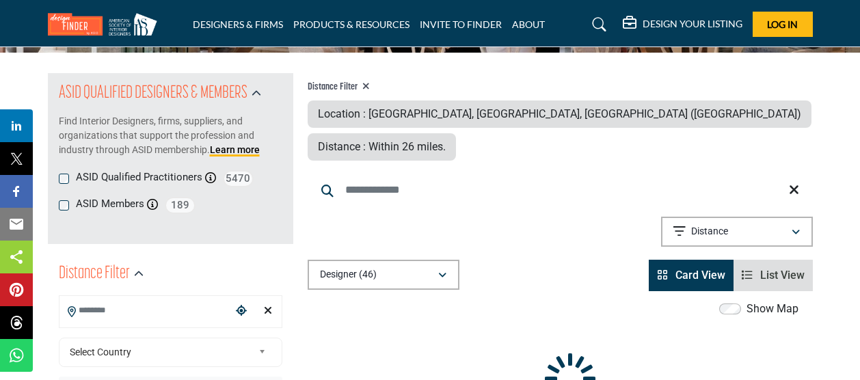
type input "**********"
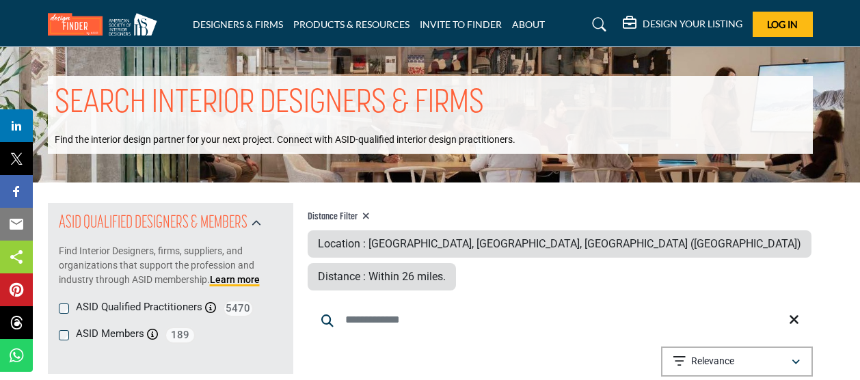
scroll to position [317, 0]
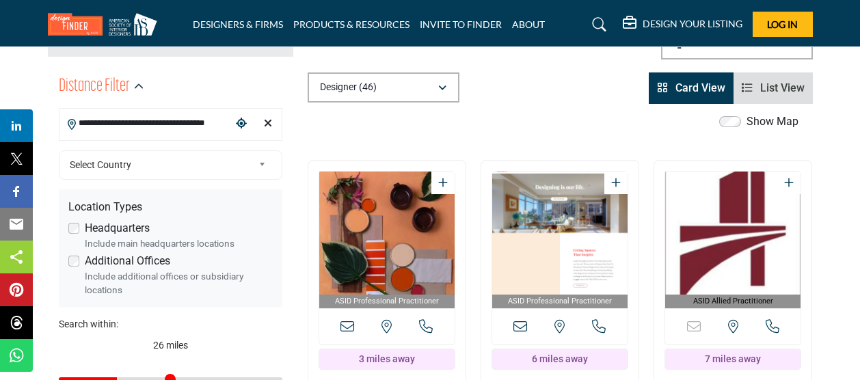
drag, startPoint x: 859, startPoint y: 47, endPoint x: 861, endPoint y: 69, distance: 22.0
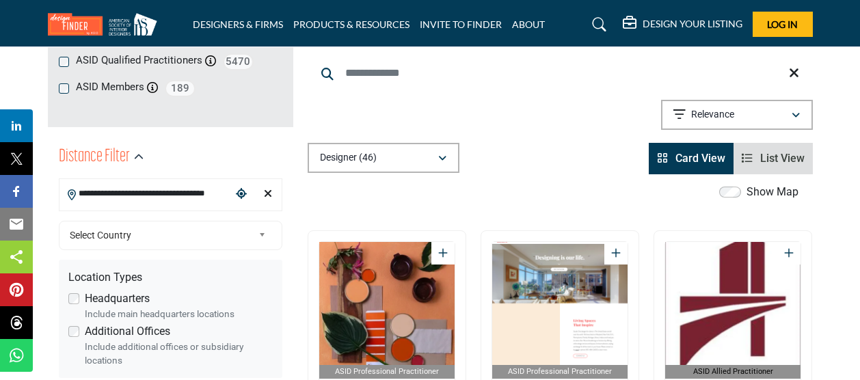
scroll to position [238, 0]
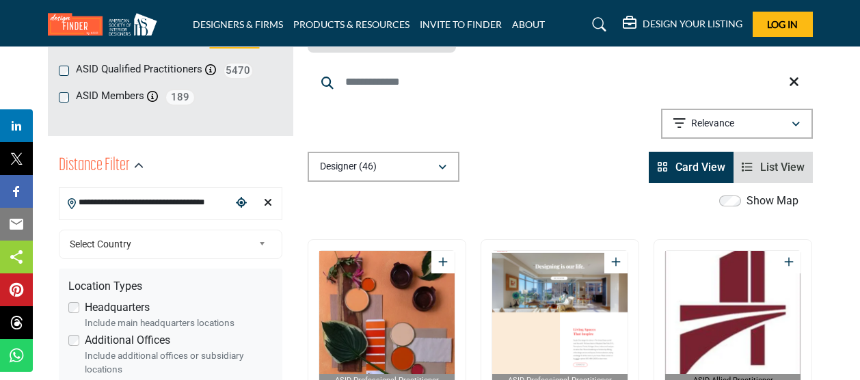
click at [268, 203] on icon "Clear search location" at bounding box center [268, 202] width 8 height 11
type input "***"
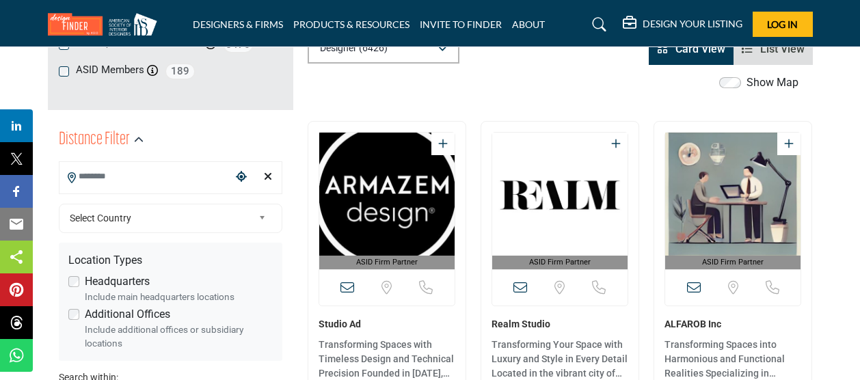
scroll to position [268, 0]
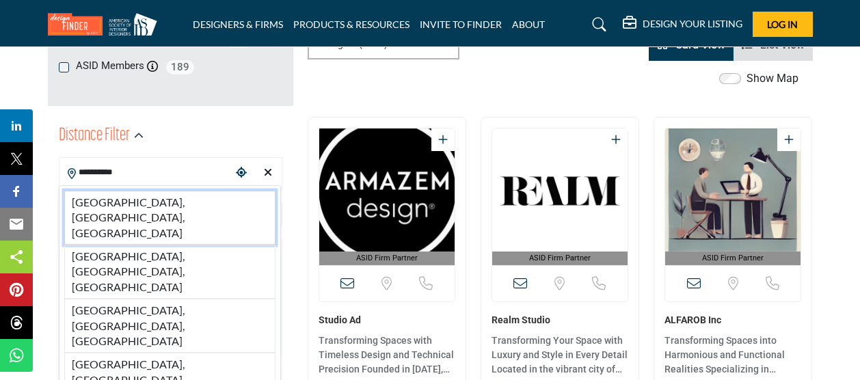
click at [109, 203] on li "Annapolis, MD, USA" at bounding box center [169, 218] width 211 height 54
click at [109, 203] on div "Select Country" at bounding box center [170, 214] width 223 height 29
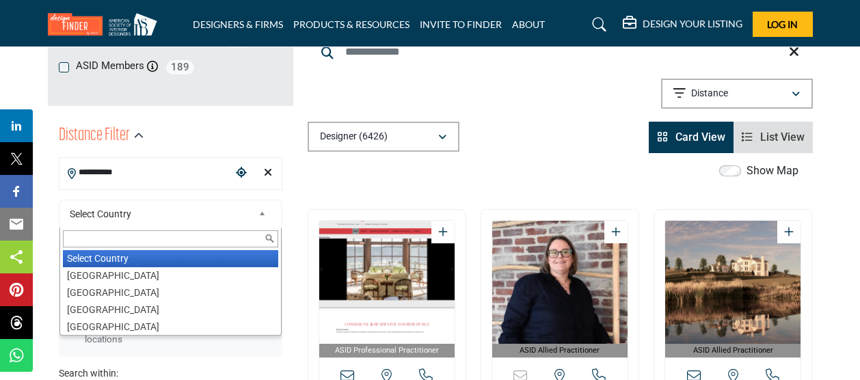
type input "**********"
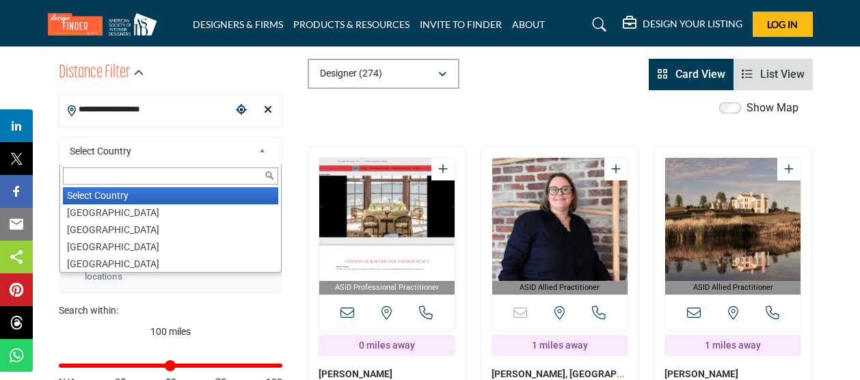
scroll to position [375, 0]
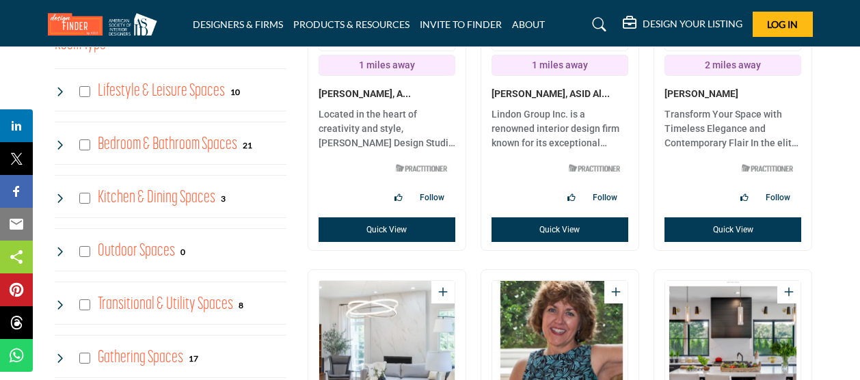
scroll to position [1019, 0]
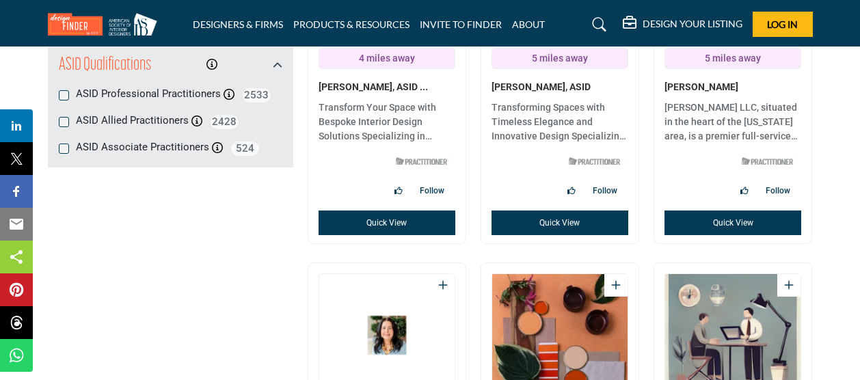
scroll to position [1827, 0]
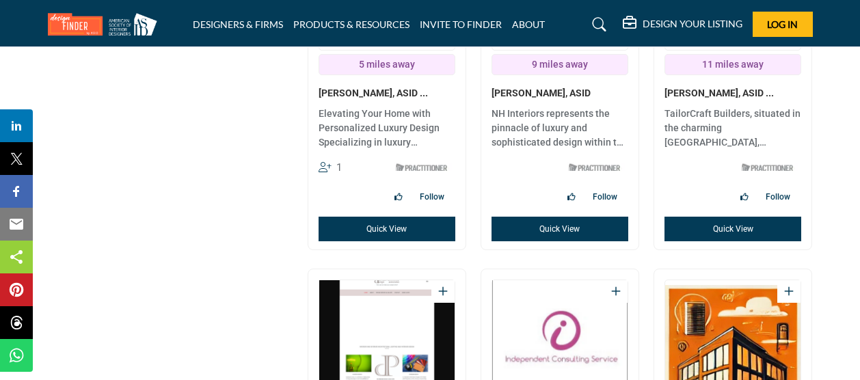
scroll to position [2225, 0]
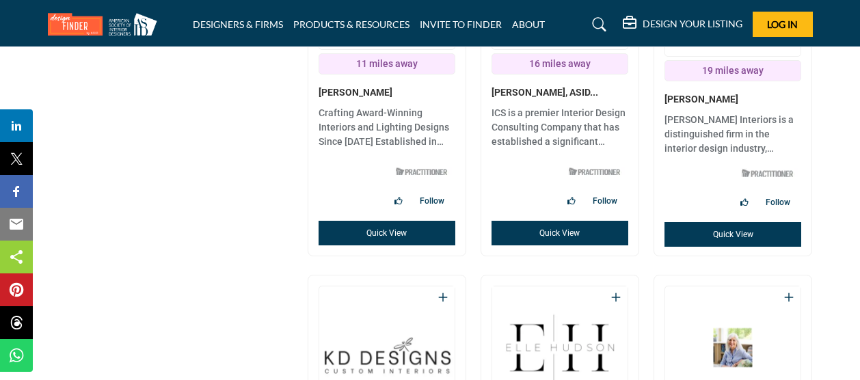
scroll to position [2628, 0]
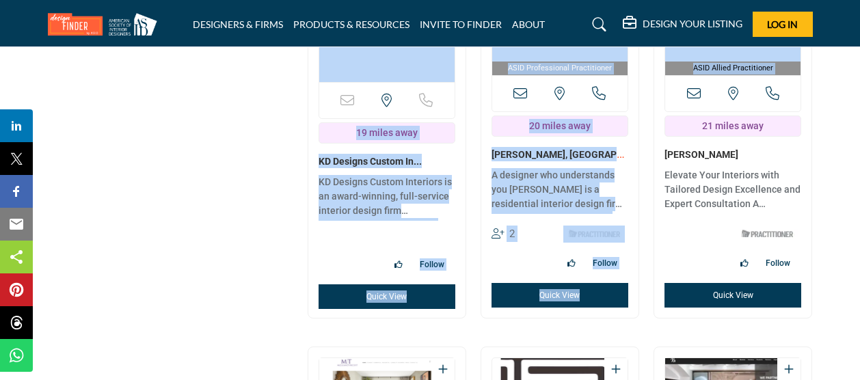
scroll to position [2977, 0]
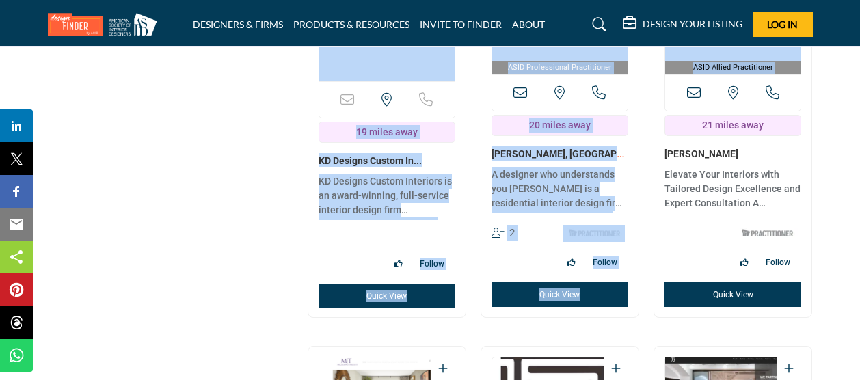
click at [552, 251] on section "ASID QUALIFIED DESIGNERS & MEMBERS Find Interior Designers, firms, suppliers, a…" at bounding box center [430, 291] width 860 height 6171
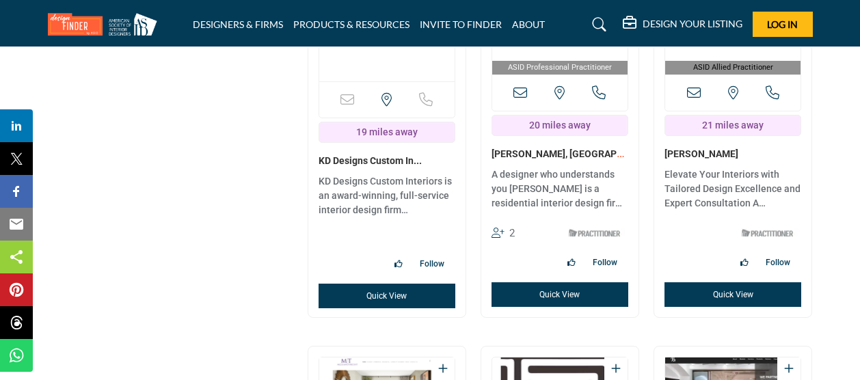
click at [552, 172] on section "ASID QUALIFIED DESIGNERS & MEMBERS Find Interior Designers, firms, suppliers, a…" at bounding box center [430, 291] width 860 height 6171
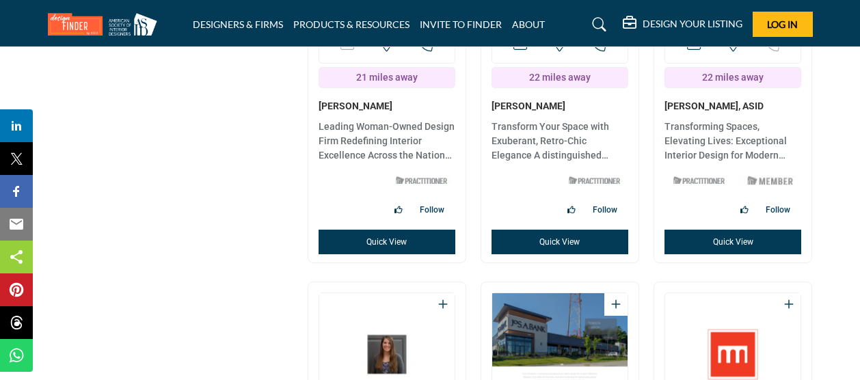
scroll to position [3444, 0]
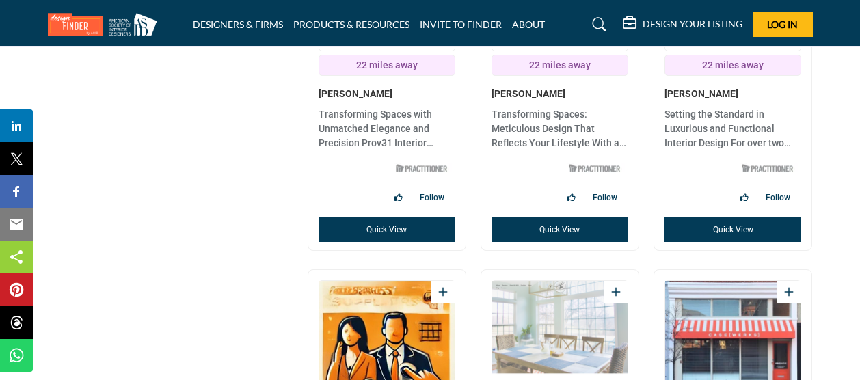
scroll to position [3861, 0]
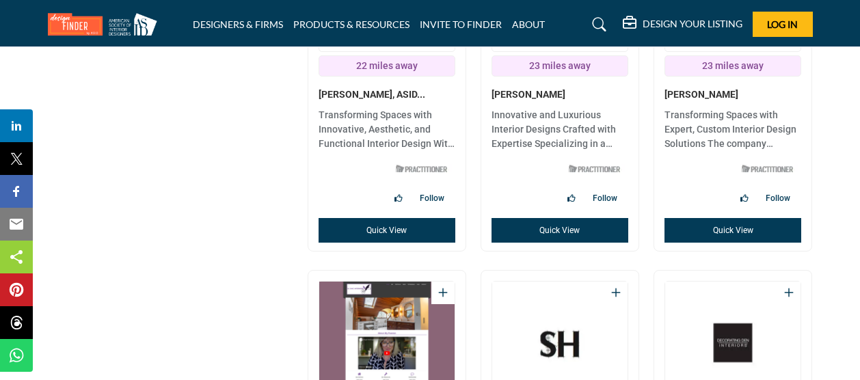
scroll to position [4263, 0]
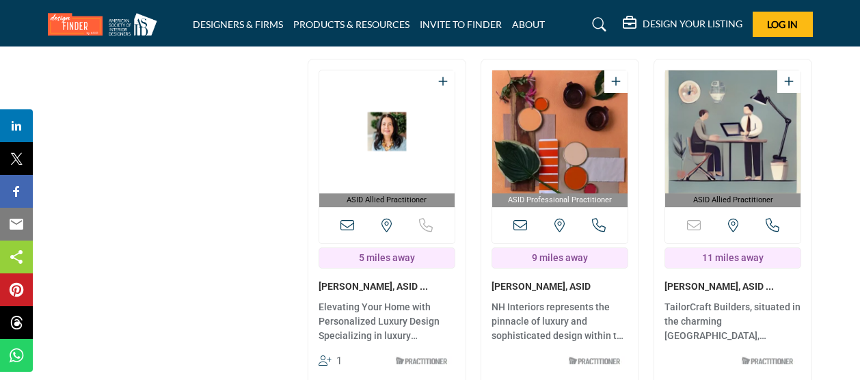
scroll to position [0, 0]
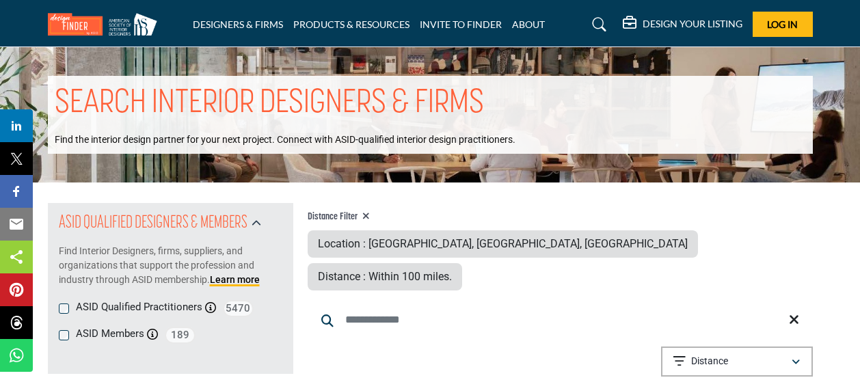
click at [552, 234] on div "Distance Filter Location : Annapolis, MD, USA Distance : Within 100 miles." at bounding box center [560, 250] width 505 height 79
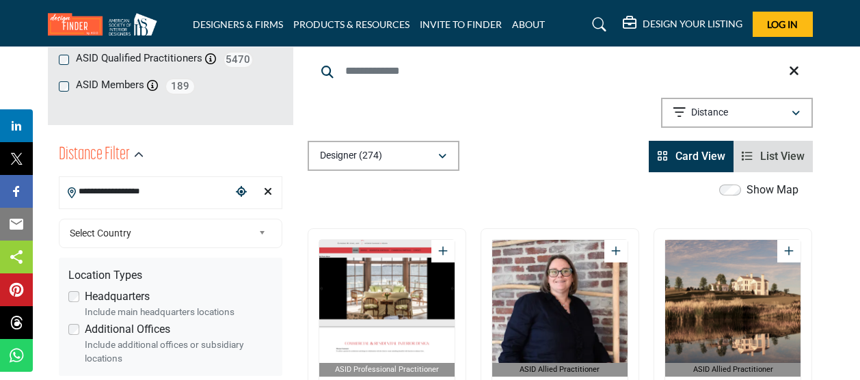
scroll to position [256, 0]
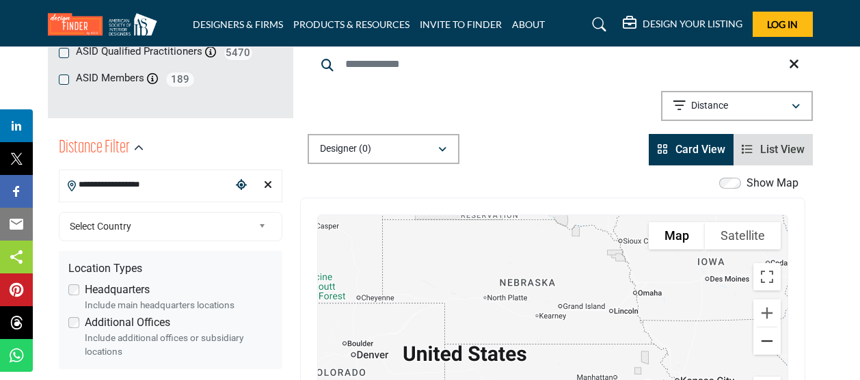
click at [552, 327] on button "Zoom out" at bounding box center [766, 340] width 27 height 27
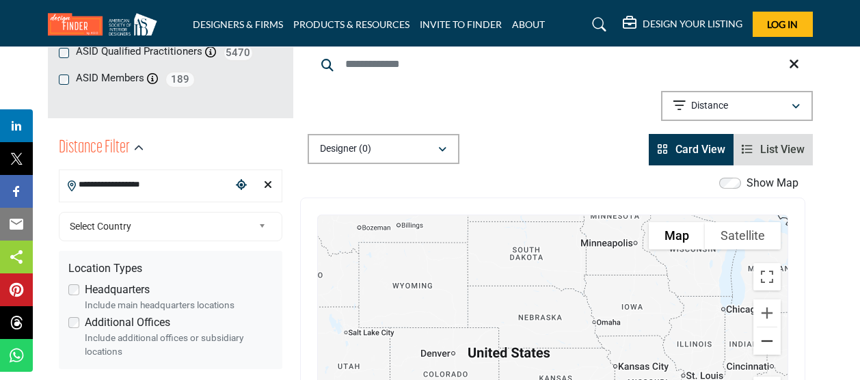
click at [552, 327] on button "Zoom out" at bounding box center [766, 340] width 27 height 27
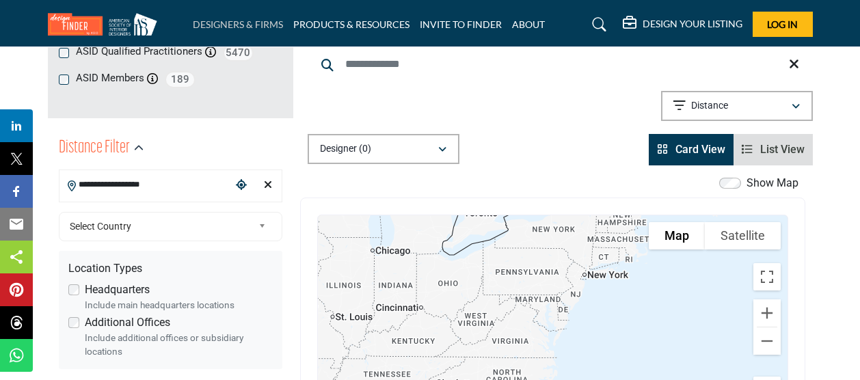
click at [264, 26] on link "DESIGNERS & FIRMS" at bounding box center [238, 24] width 90 height 12
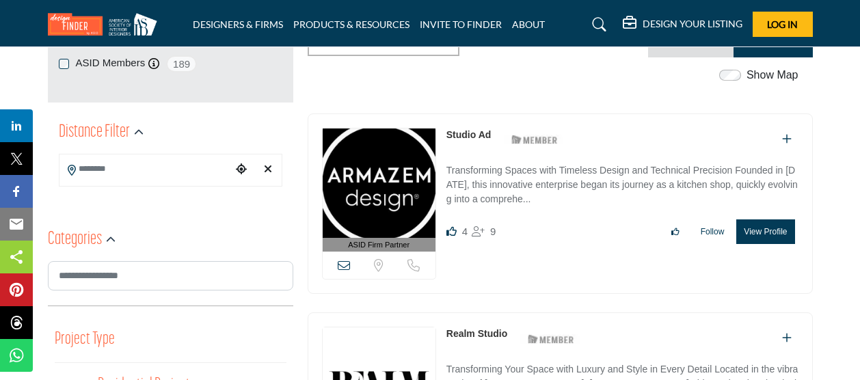
scroll to position [277, 0]
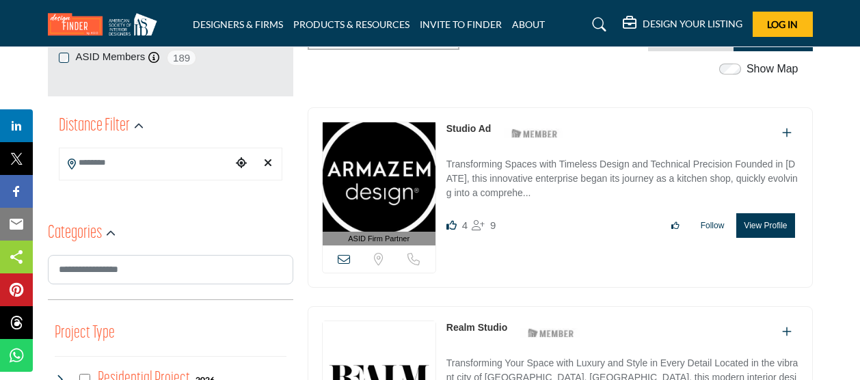
click at [116, 162] on input "Search Location" at bounding box center [145, 163] width 172 height 27
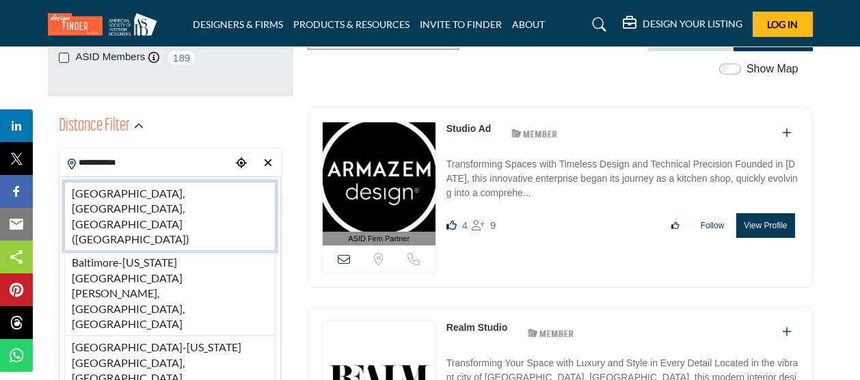
click at [116, 191] on li "[GEOGRAPHIC_DATA], [GEOGRAPHIC_DATA], [GEOGRAPHIC_DATA] ([GEOGRAPHIC_DATA])" at bounding box center [169, 217] width 211 height 70
click at [116, 191] on div "Select Country" at bounding box center [170, 204] width 223 height 29
type input "**********"
type input "***"
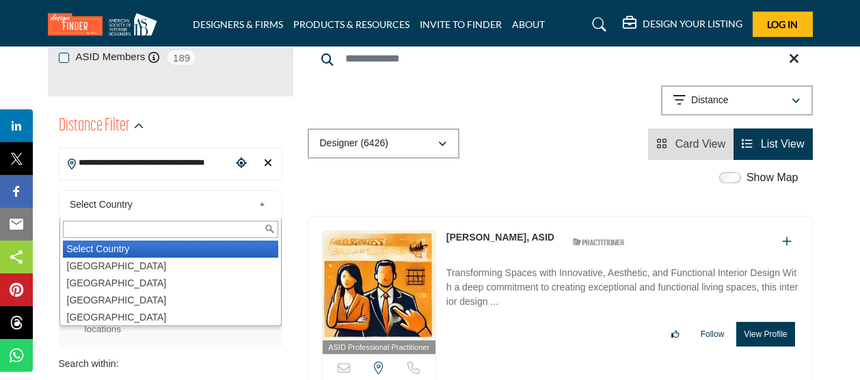
click at [116, 191] on div "Select Country Select Country [GEOGRAPHIC_DATA] [GEOGRAPHIC_DATA] [GEOGRAPHIC_D…" at bounding box center [170, 204] width 223 height 29
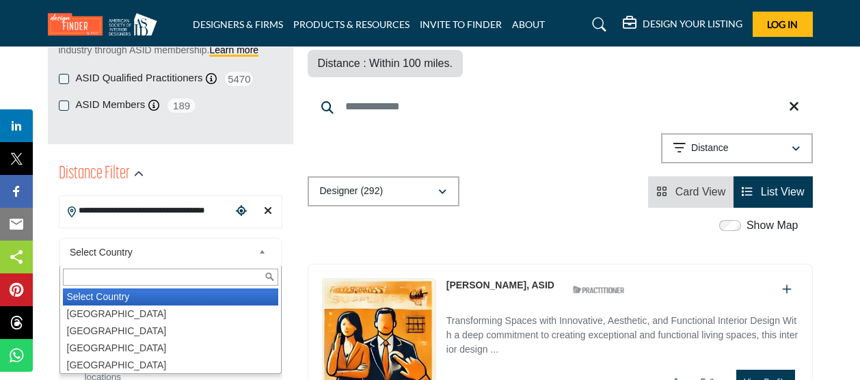
scroll to position [249, 0]
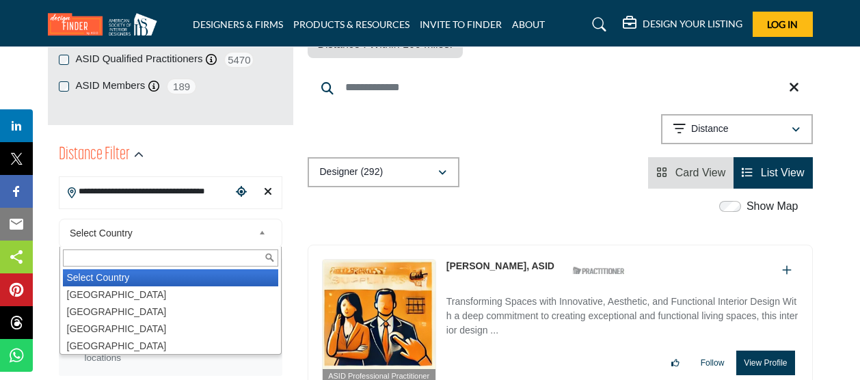
click at [753, 198] on label "Show Map" at bounding box center [772, 206] width 52 height 16
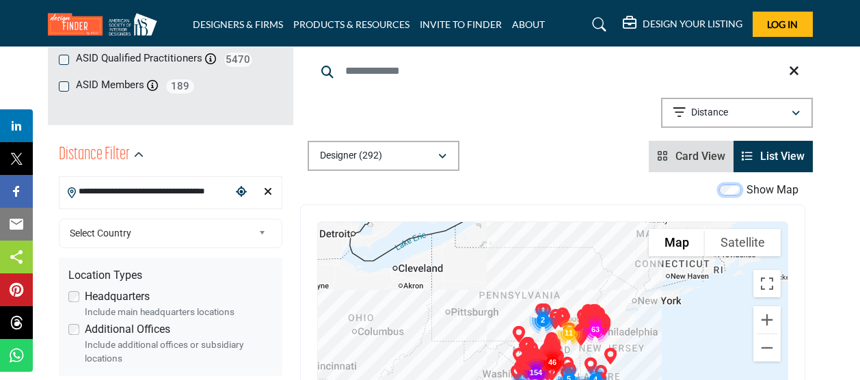
scroll to position [249, 0]
click at [772, 306] on button "Zoom in" at bounding box center [766, 319] width 27 height 27
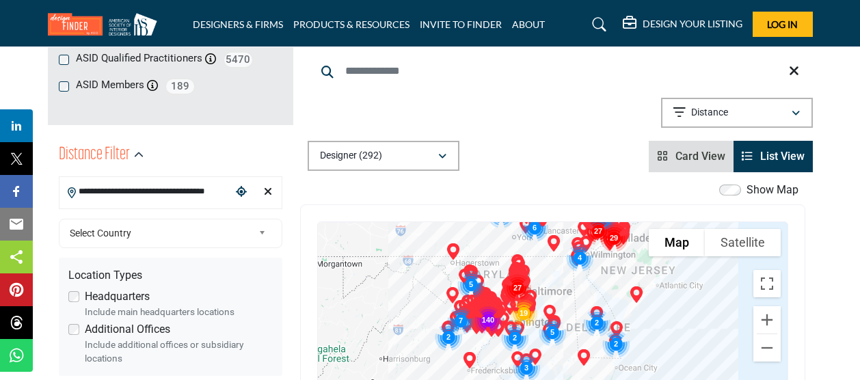
drag, startPoint x: 708, startPoint y: 310, endPoint x: 675, endPoint y: 240, distance: 77.0
click at [675, 240] on div at bounding box center [553, 358] width 470 height 272
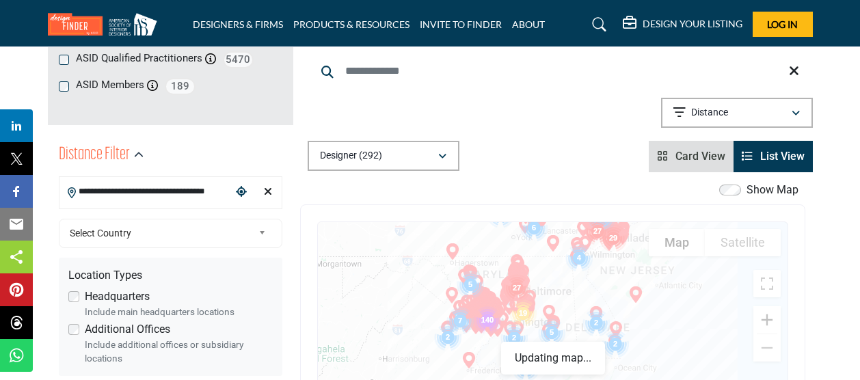
click at [768, 306] on button "Zoom in" at bounding box center [766, 319] width 27 height 27
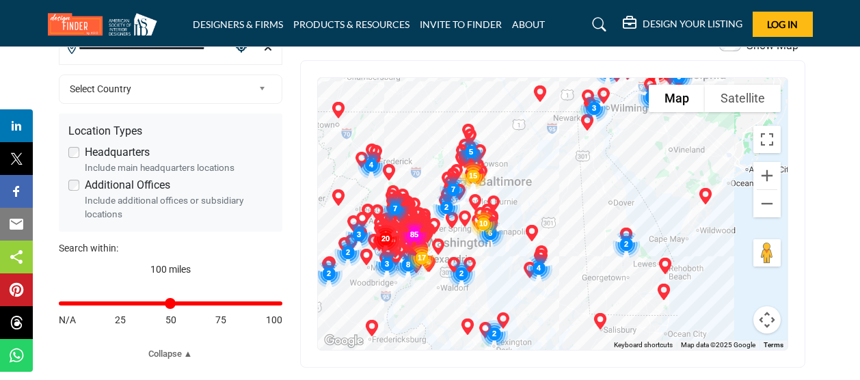
scroll to position [398, 0]
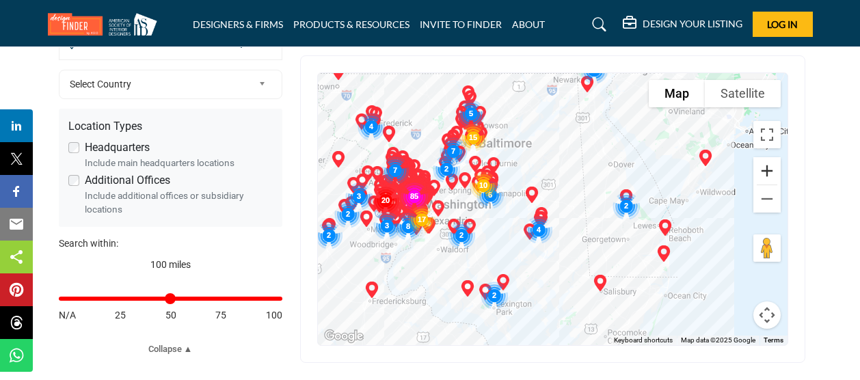
click at [771, 157] on button "Zoom in" at bounding box center [766, 170] width 27 height 27
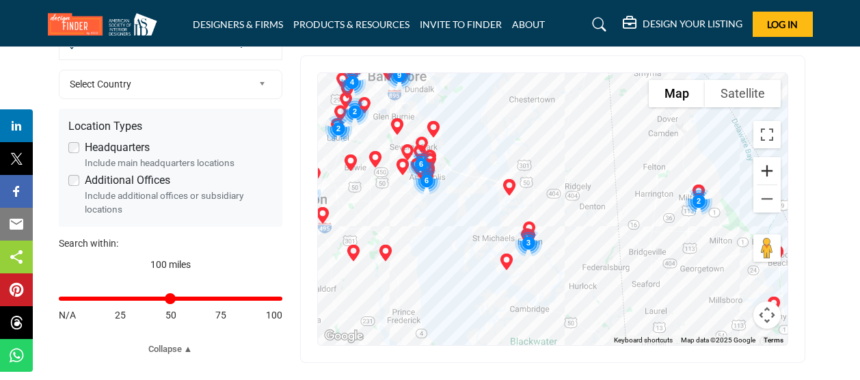
click at [776, 157] on button "Zoom in" at bounding box center [766, 170] width 27 height 27
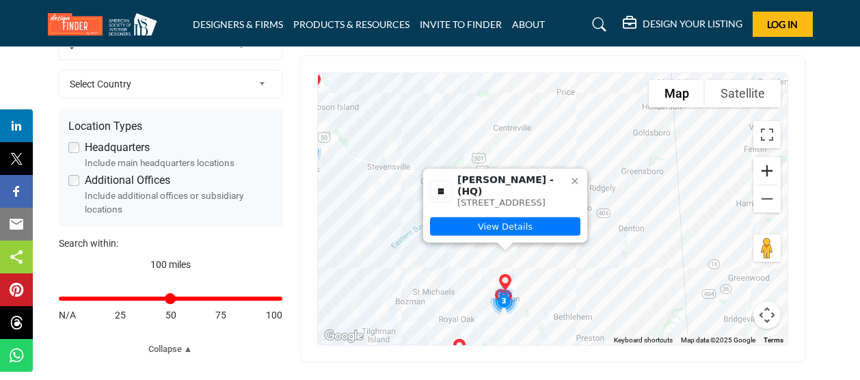
click at [765, 157] on button "Zoom in" at bounding box center [766, 170] width 27 height 27
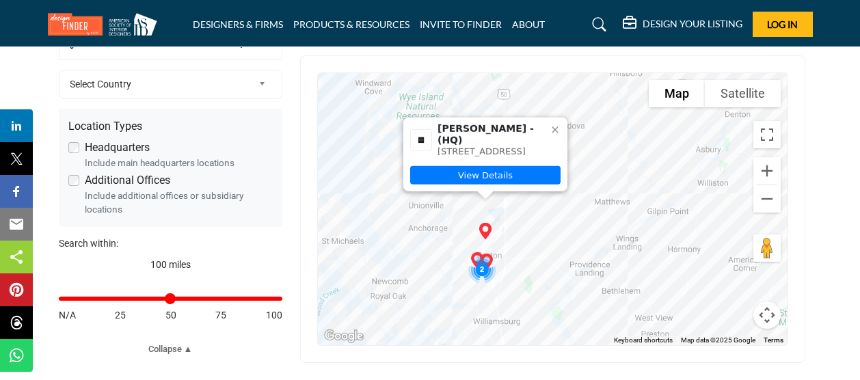
click at [486, 217] on img "Laura Ortel (HQ)" at bounding box center [485, 230] width 27 height 27
click at [489, 250] on img "Cluster of 2 locations (2 HQ, 0 Branches)\aClick to view companies" at bounding box center [482, 269] width 38 height 38
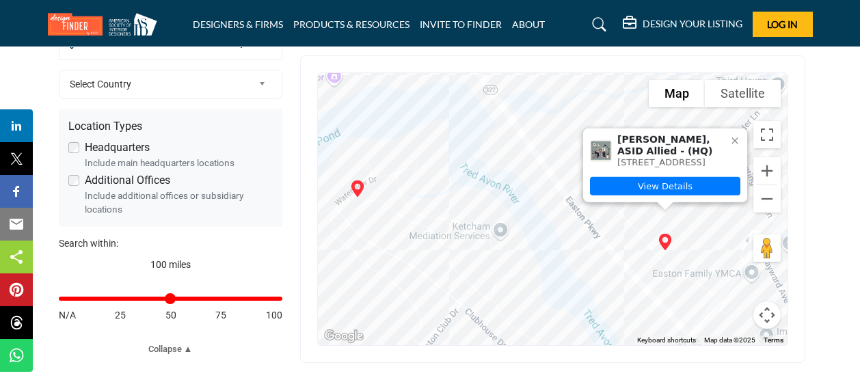
click at [657, 228] on img "Joann Genova, ASID Allied (HQ)" at bounding box center [664, 241] width 27 height 27
click at [808, 179] on div "Show Map Map is currently hidden. Toggle the switch above to show the map. To n…" at bounding box center [560, 198] width 505 height 330
click at [763, 185] on button "Zoom out" at bounding box center [766, 198] width 27 height 27
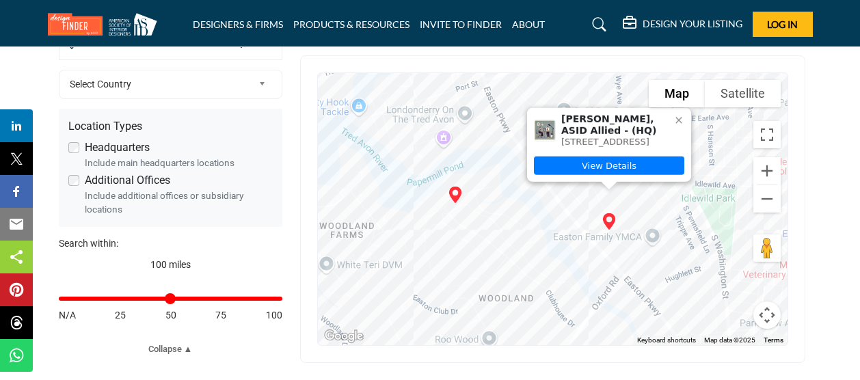
click at [454, 181] on img "Julia Sweeney (HQ)" at bounding box center [454, 194] width 27 height 27
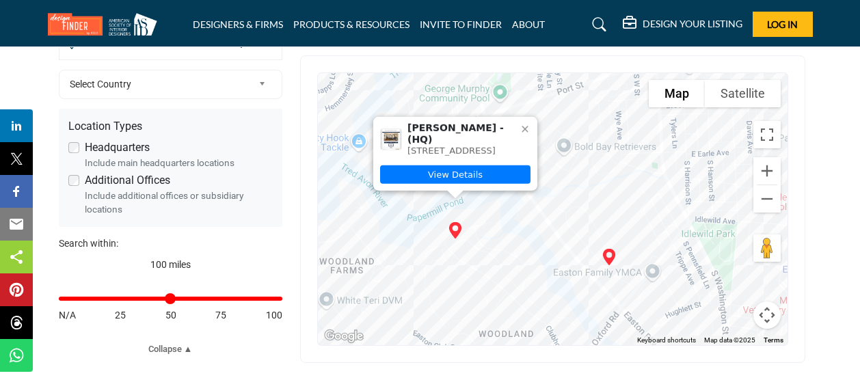
click at [768, 185] on button "Zoom out" at bounding box center [766, 198] width 27 height 27
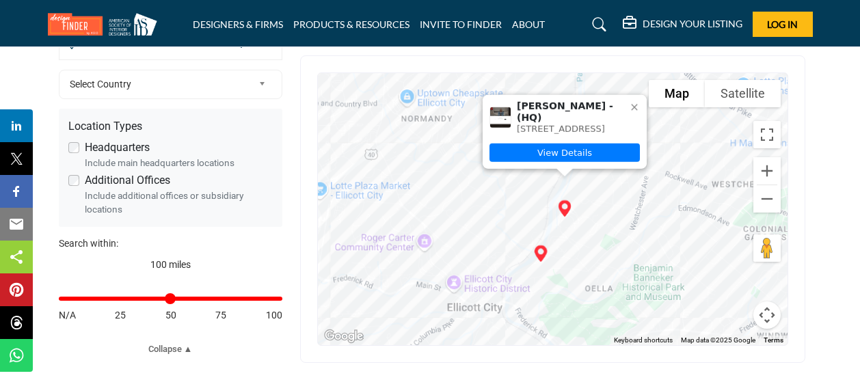
click at [638, 101] on icon at bounding box center [634, 106] width 11 height 11
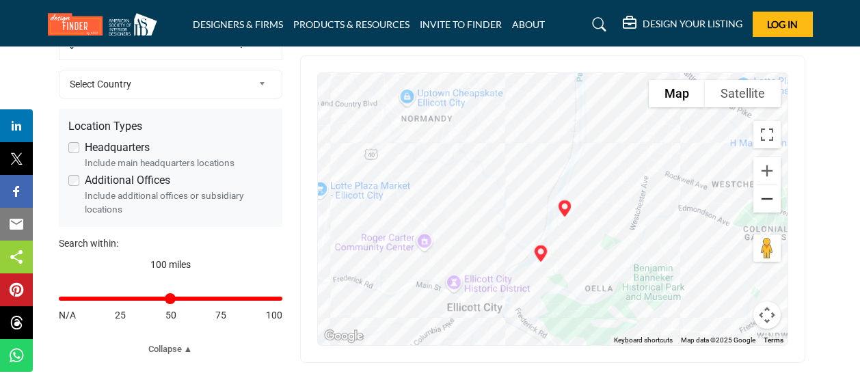
click at [774, 185] on button "Zoom out" at bounding box center [766, 198] width 27 height 27
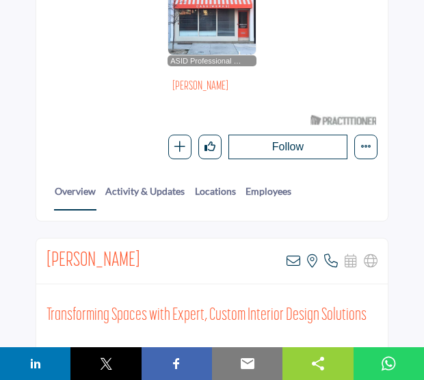
scroll to position [194, 0]
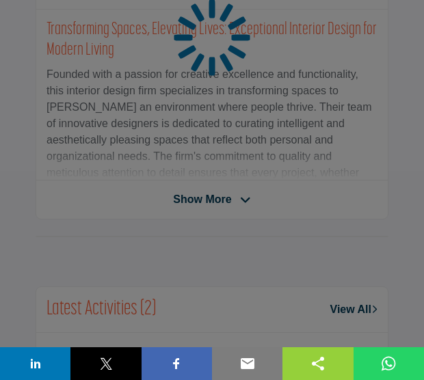
scroll to position [472, 0]
click at [233, 206] on div at bounding box center [212, 190] width 424 height 380
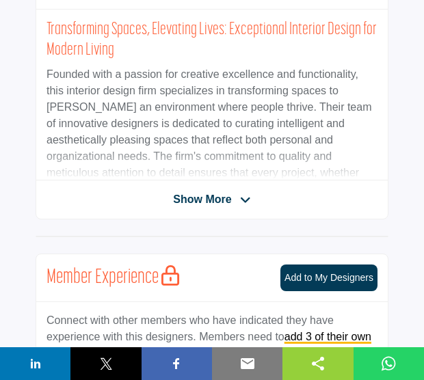
click at [240, 202] on icon at bounding box center [245, 200] width 11 height 12
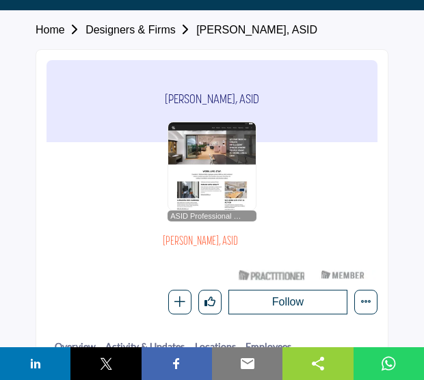
scroll to position [0, 0]
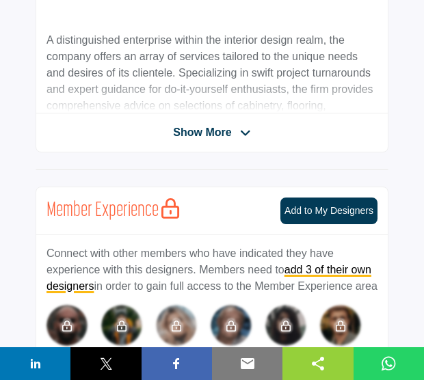
scroll to position [530, 0]
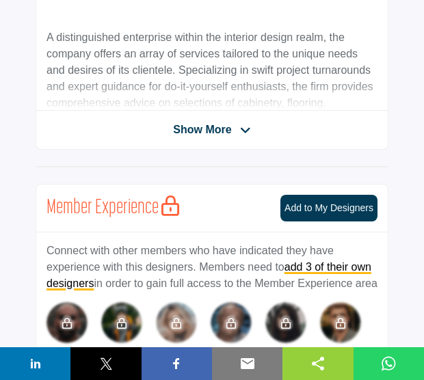
click at [230, 122] on span "Show More" at bounding box center [211, 130] width 77 height 16
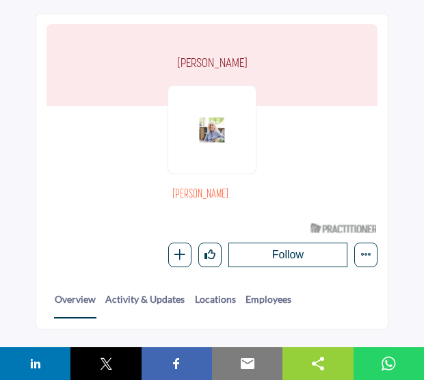
scroll to position [0, 0]
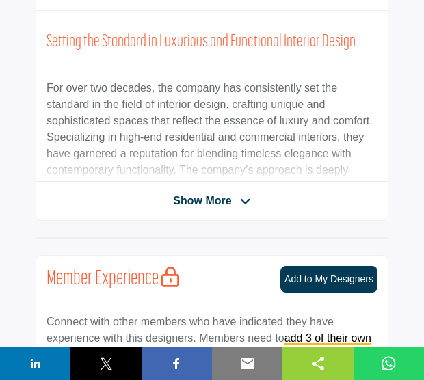
scroll to position [478, 0]
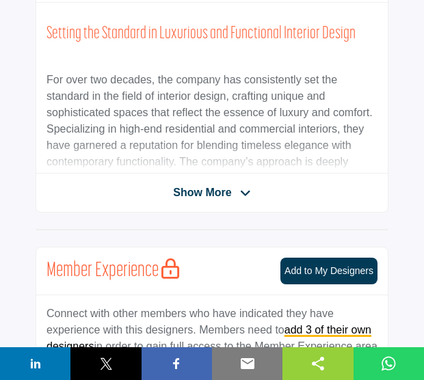
click at [210, 193] on span "Show More" at bounding box center [202, 193] width 58 height 16
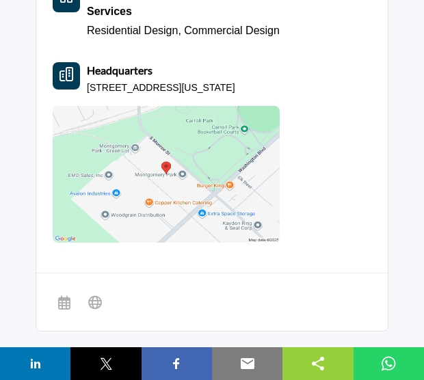
scroll to position [1952, 0]
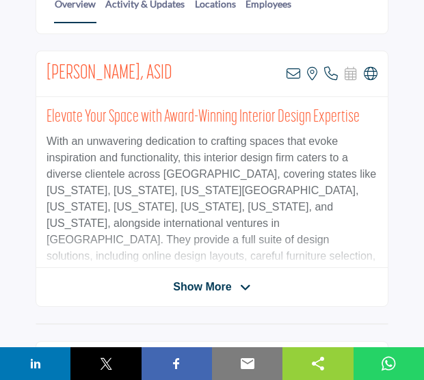
scroll to position [390, 0]
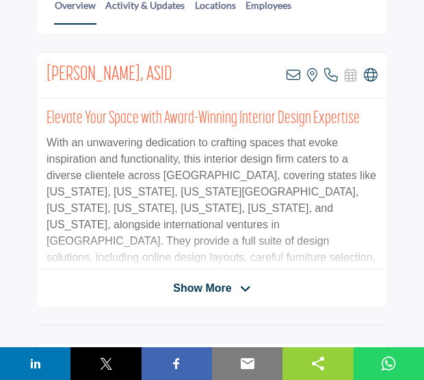
click at [236, 291] on span "Show More" at bounding box center [211, 288] width 77 height 16
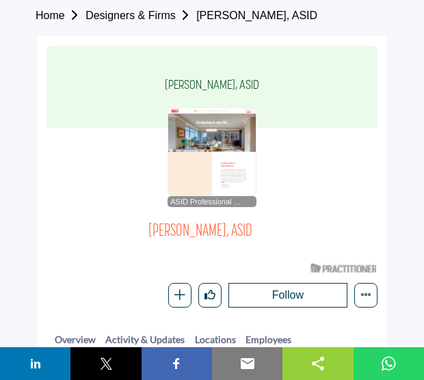
scroll to position [0, 0]
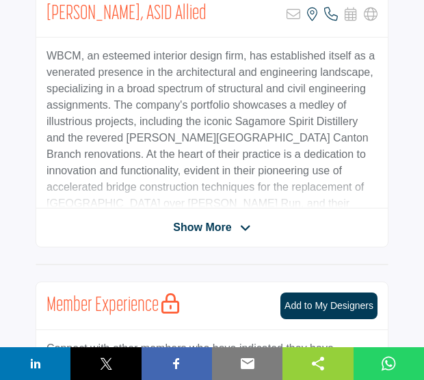
scroll to position [411, 0]
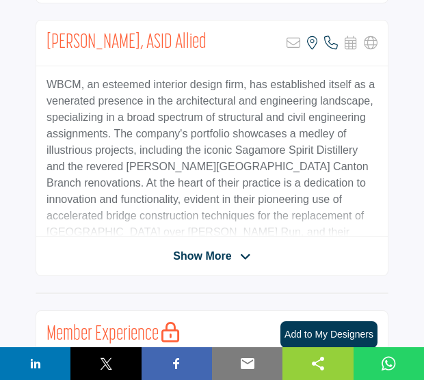
click at [211, 244] on div "[PERSON_NAME], ASID Allied Sorry, but this listing is on a subscription plan wh…" at bounding box center [212, 148] width 353 height 256
click at [207, 251] on span "Show More" at bounding box center [202, 256] width 58 height 16
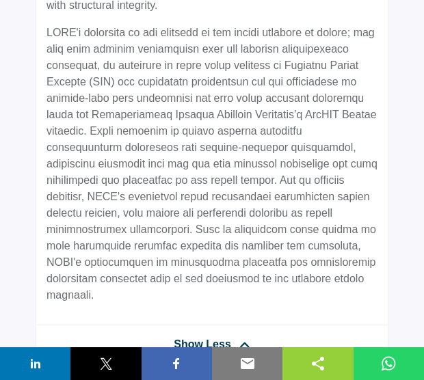
scroll to position [735, 0]
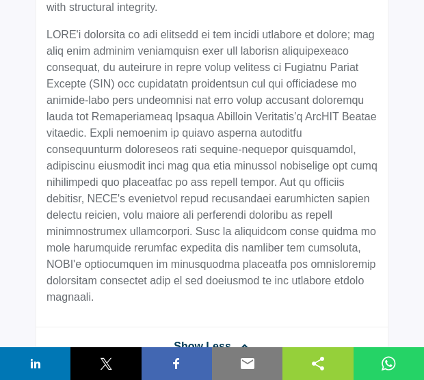
click at [372, 288] on div "WBCM, an esteemed interior design firm, has established itself as a venerated p…" at bounding box center [211, 35] width 351 height 584
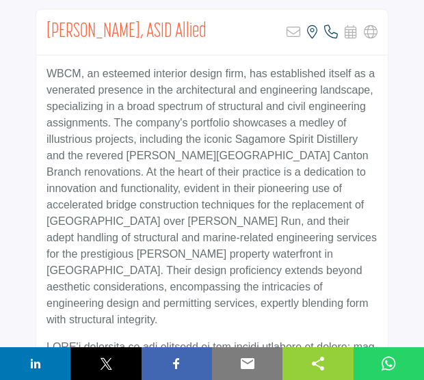
scroll to position [310, 0]
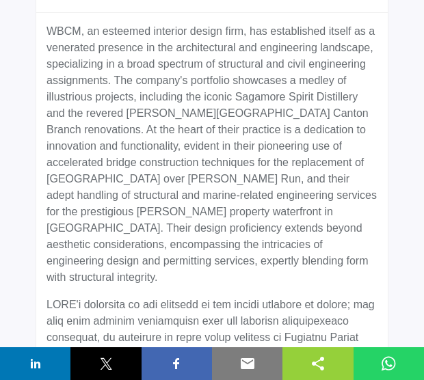
scroll to position [487, 0]
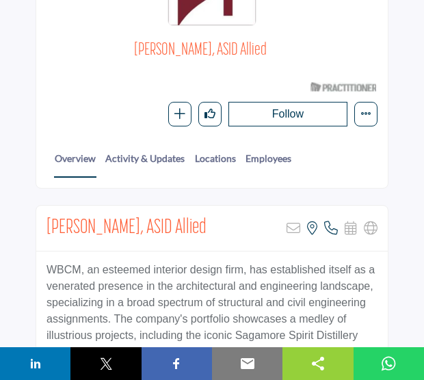
scroll to position [222, 0]
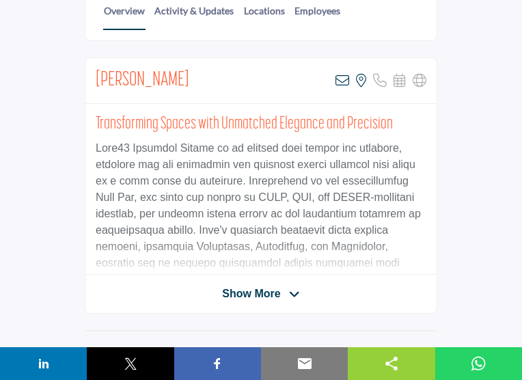
scroll to position [382, 0]
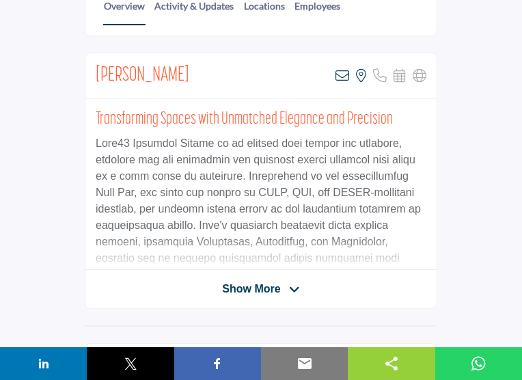
click at [297, 284] on icon at bounding box center [294, 290] width 11 height 12
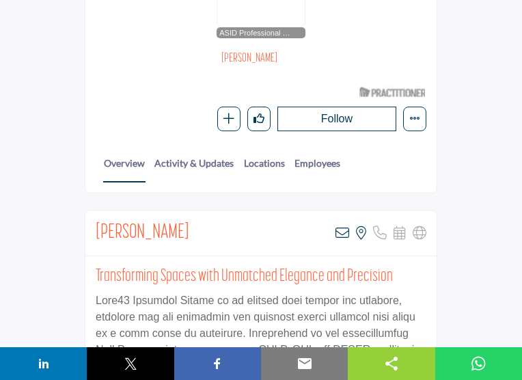
scroll to position [0, 0]
